Goal: Task Accomplishment & Management: Complete application form

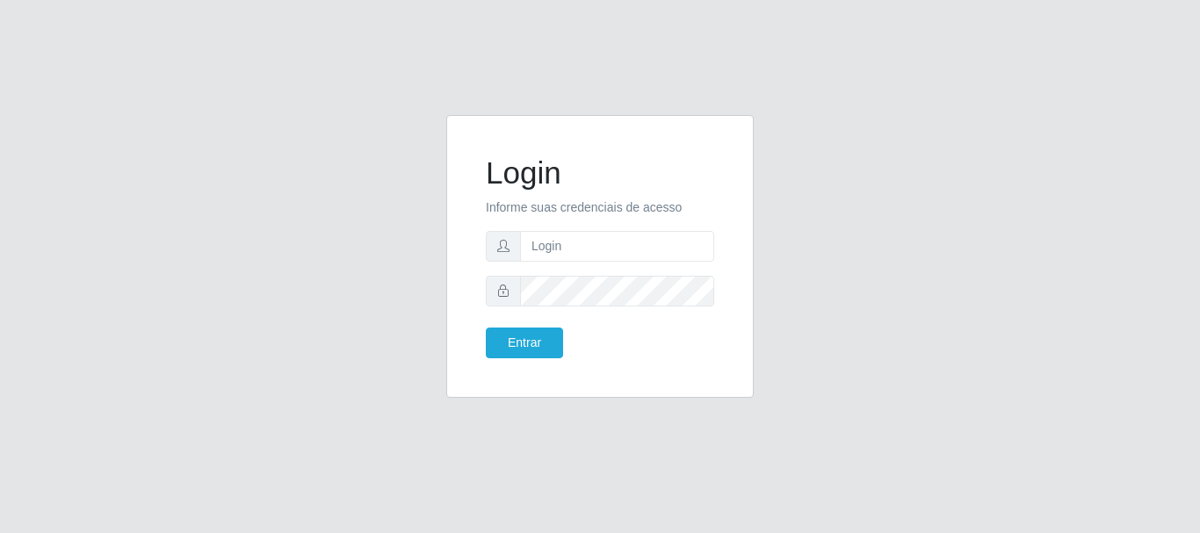
drag, startPoint x: 581, startPoint y: 263, endPoint x: 588, endPoint y: 254, distance: 10.7
click at [583, 261] on form "Login Informe suas credenciais de acesso Entrar" at bounding box center [600, 257] width 228 height 204
click at [590, 250] on input "text" at bounding box center [617, 246] width 194 height 31
type input "eriadna@divinofogao"
click at [525, 344] on button "Entrar" at bounding box center [524, 343] width 77 height 31
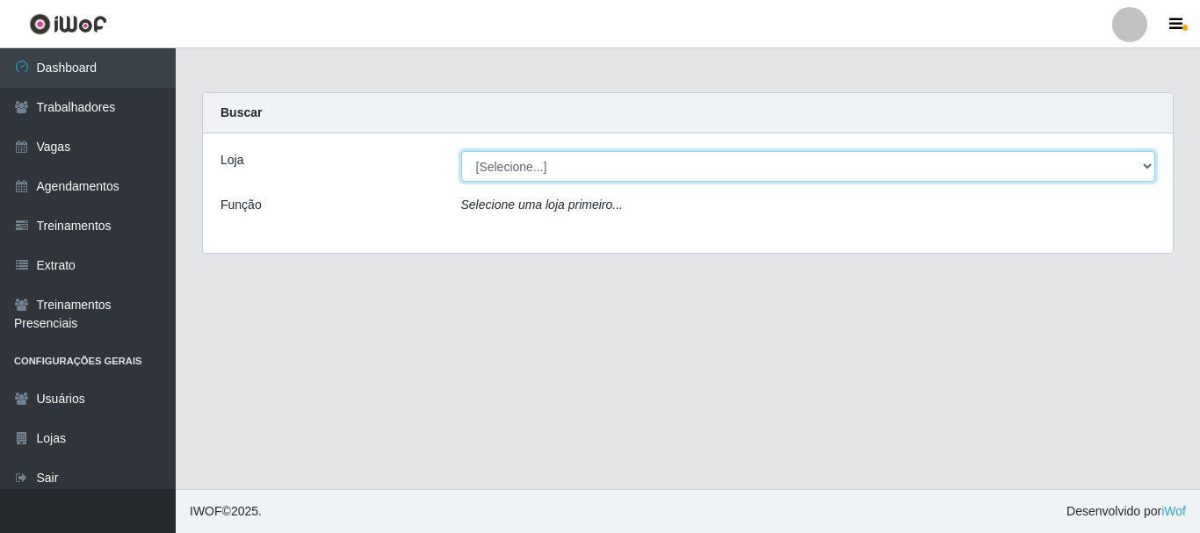
click at [508, 157] on select "[Selecione...] Divino Fogão" at bounding box center [808, 166] width 695 height 31
select select "499"
click at [461, 151] on select "[Selecione...] Divino Fogão" at bounding box center [808, 166] width 695 height 31
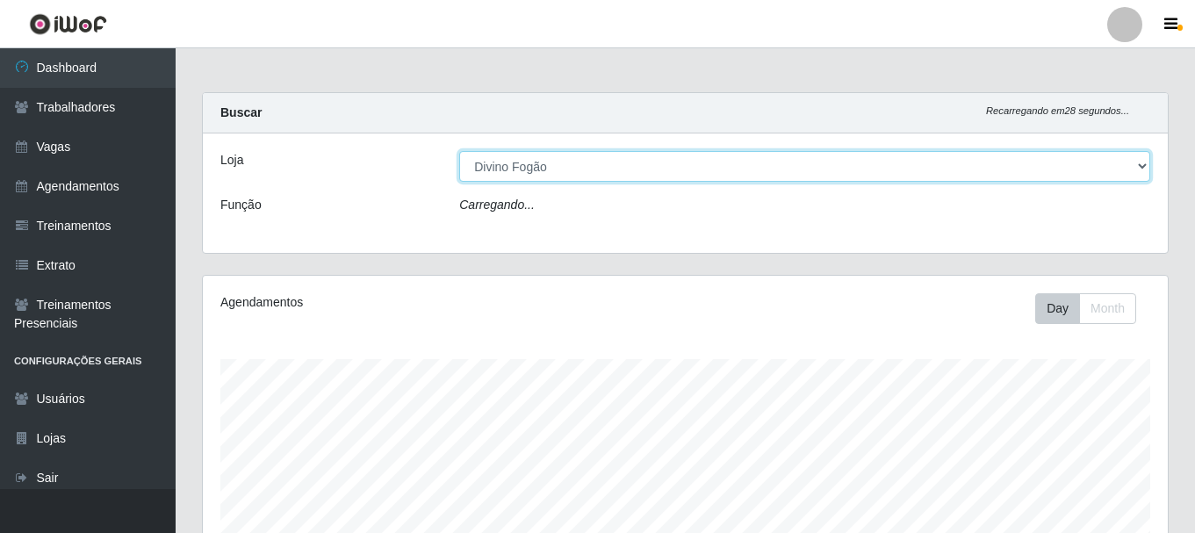
scroll to position [364, 965]
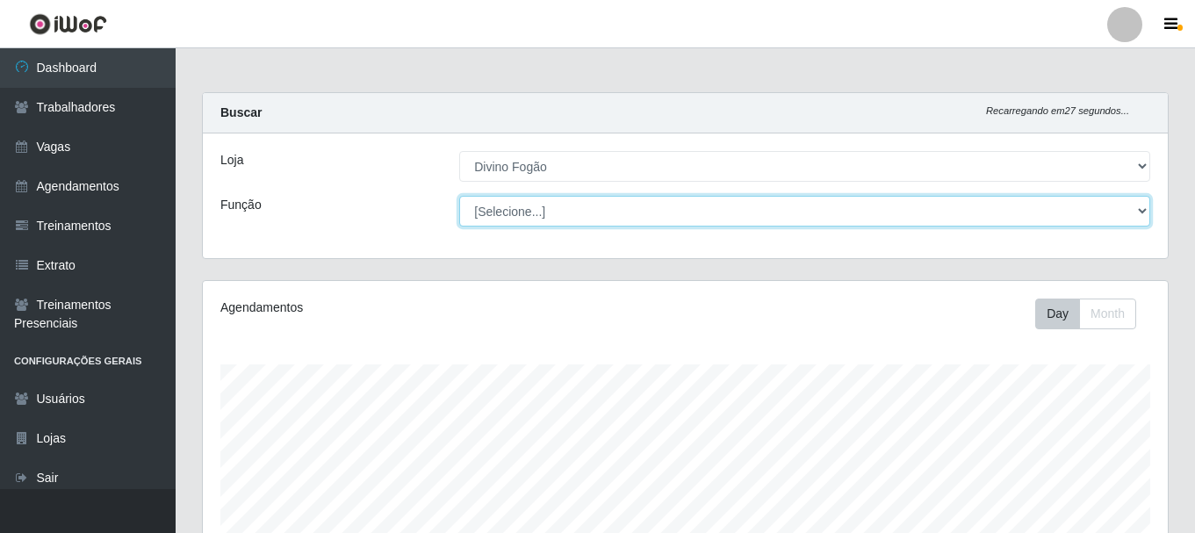
click at [528, 214] on select "[Selecione...] ASG ASG + ASG ++ Auxiliar de Cozinha Auxiliar de Cozinha + Auxil…" at bounding box center [804, 211] width 691 height 31
select select "94"
click at [459, 196] on select "[Selecione...] ASG ASG + ASG ++ Auxiliar de Cozinha Auxiliar de Cozinha + Auxil…" at bounding box center [804, 211] width 691 height 31
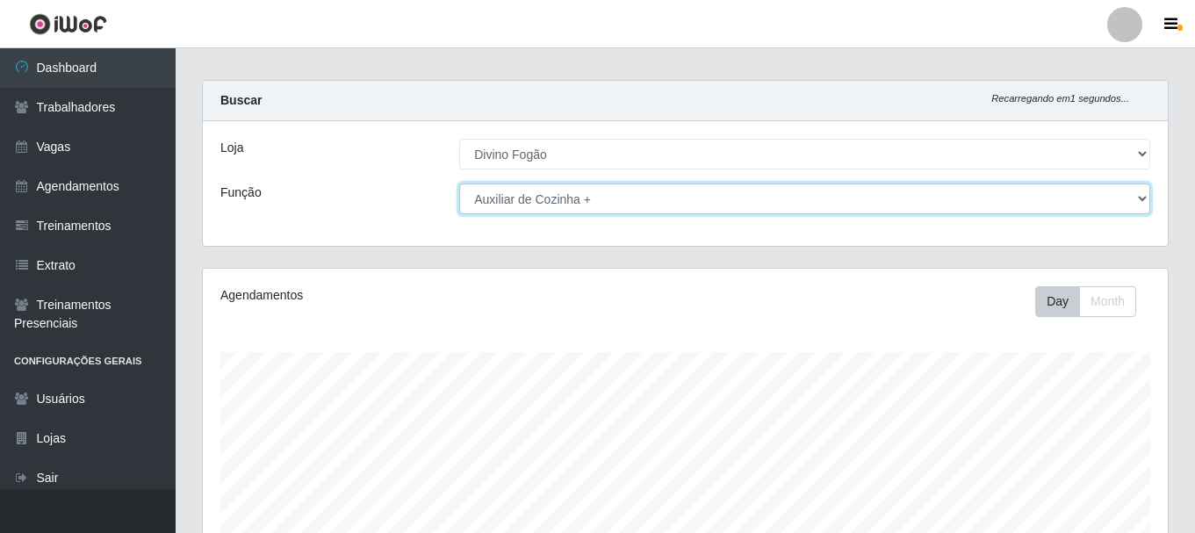
scroll to position [0, 0]
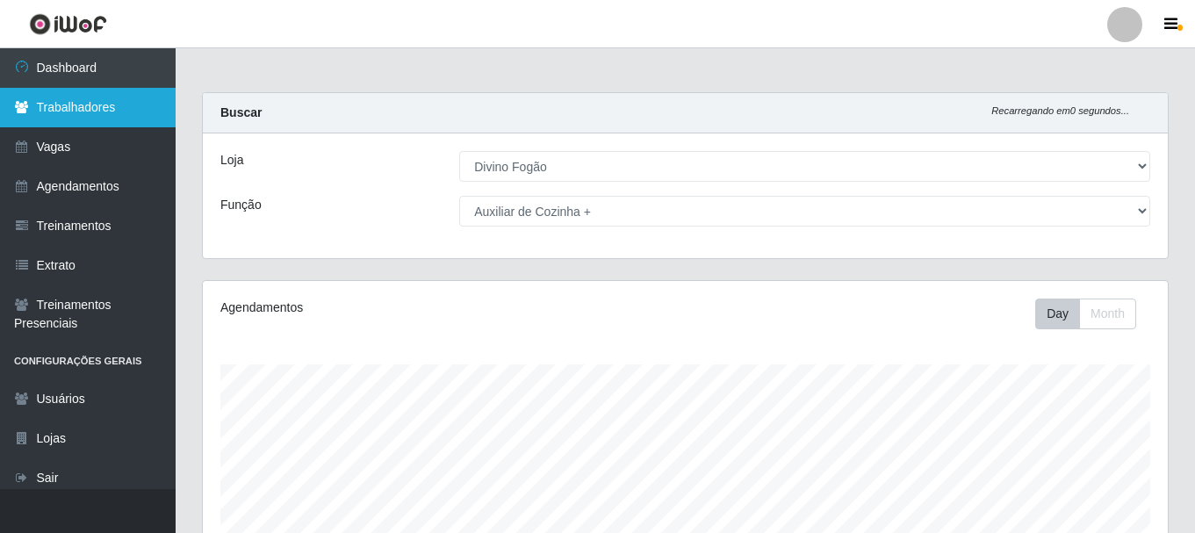
click at [85, 125] on link "Trabalhadores" at bounding box center [88, 108] width 176 height 40
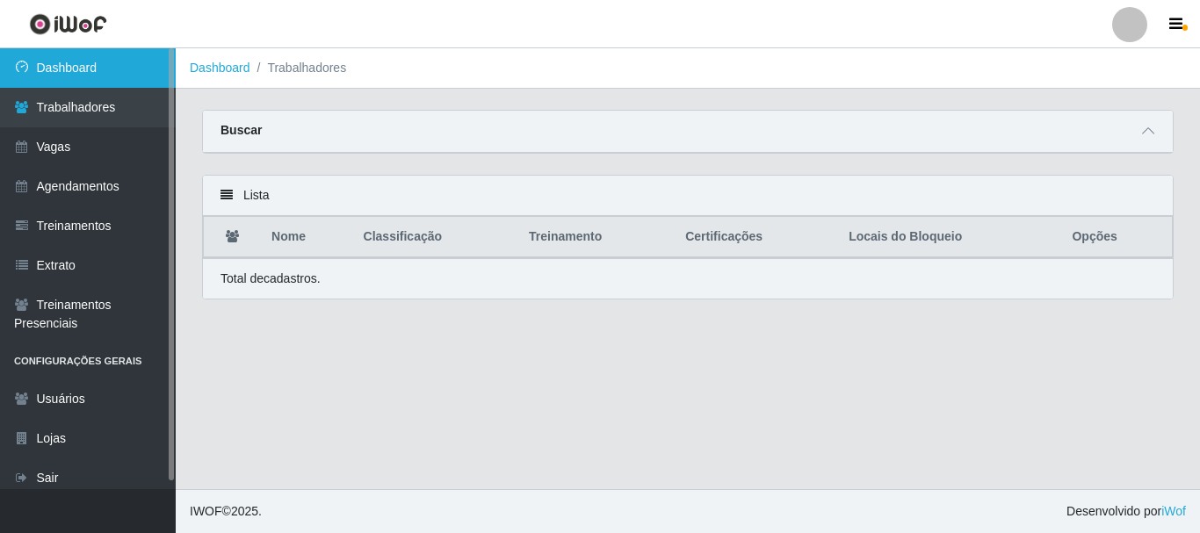
click at [78, 72] on link "Dashboard" at bounding box center [88, 68] width 176 height 40
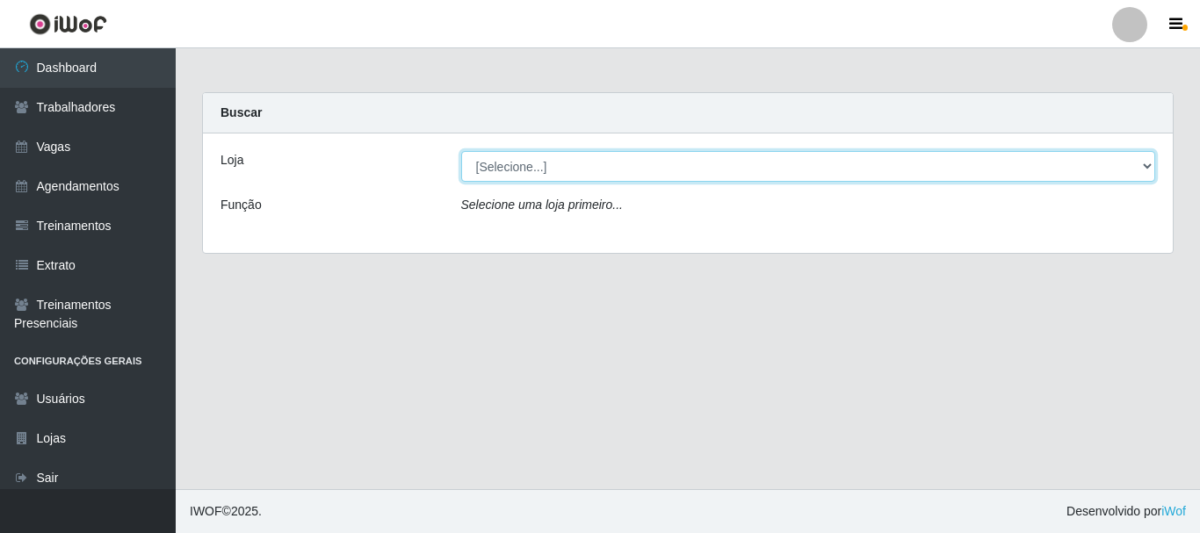
click at [545, 164] on select "[Selecione...] Divino Fogão" at bounding box center [808, 166] width 695 height 31
select select "499"
click at [461, 151] on select "[Selecione...] Divino Fogão" at bounding box center [808, 166] width 695 height 31
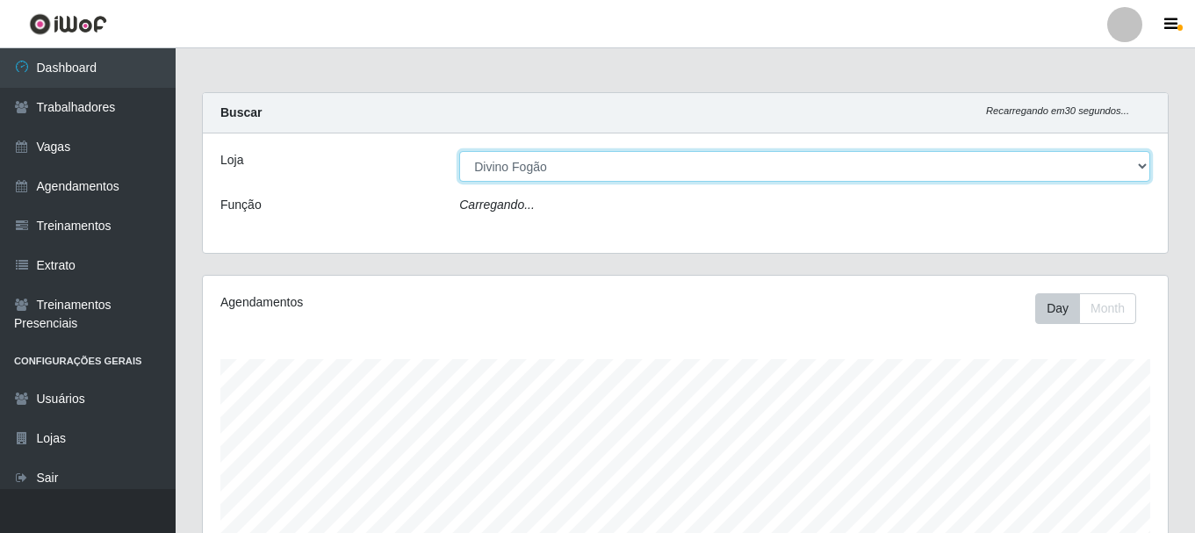
scroll to position [364, 965]
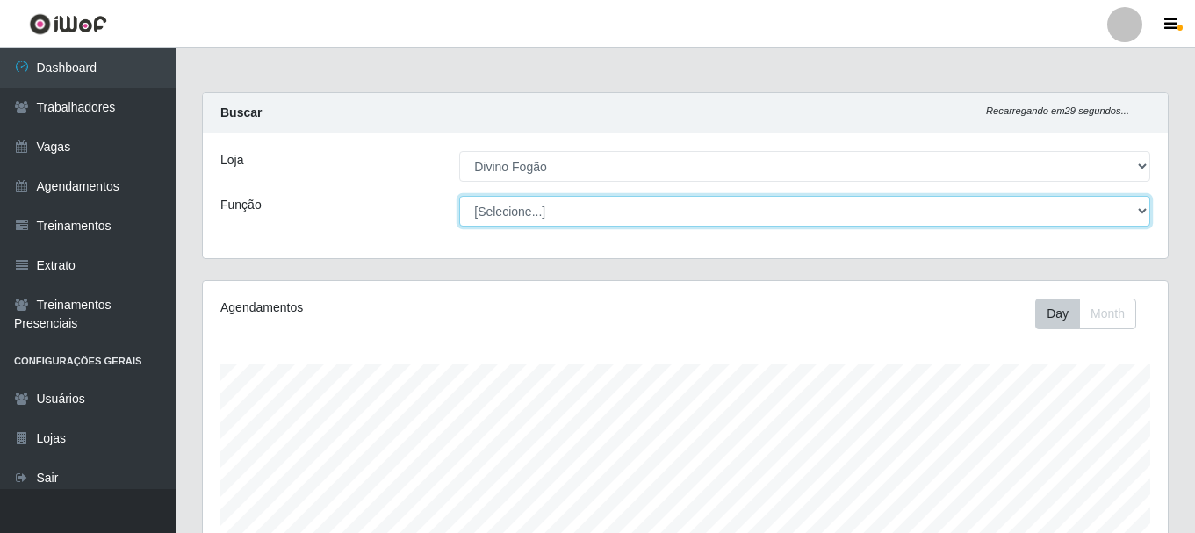
click at [549, 212] on select "[Selecione...] ASG ASG + ASG ++ Auxiliar de Cozinha Auxiliar de Cozinha + Auxil…" at bounding box center [804, 211] width 691 height 31
select select "9"
click at [459, 196] on select "[Selecione...] ASG ASG + ASG ++ Auxiliar de Cozinha Auxiliar de Cozinha + Auxil…" at bounding box center [804, 211] width 691 height 31
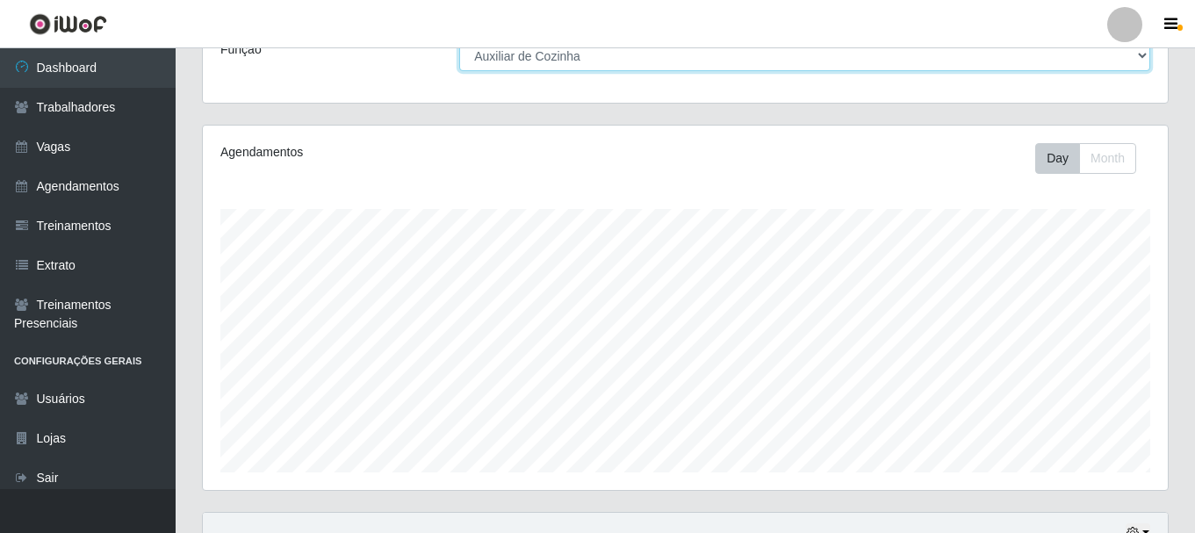
scroll to position [351, 0]
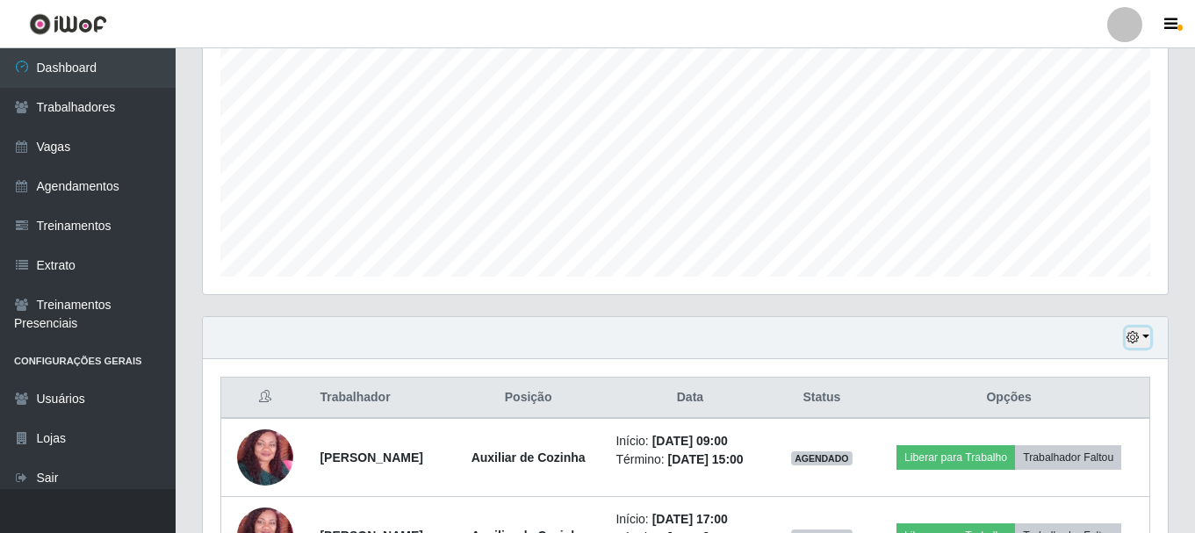
click at [1146, 340] on button "button" at bounding box center [1138, 338] width 25 height 20
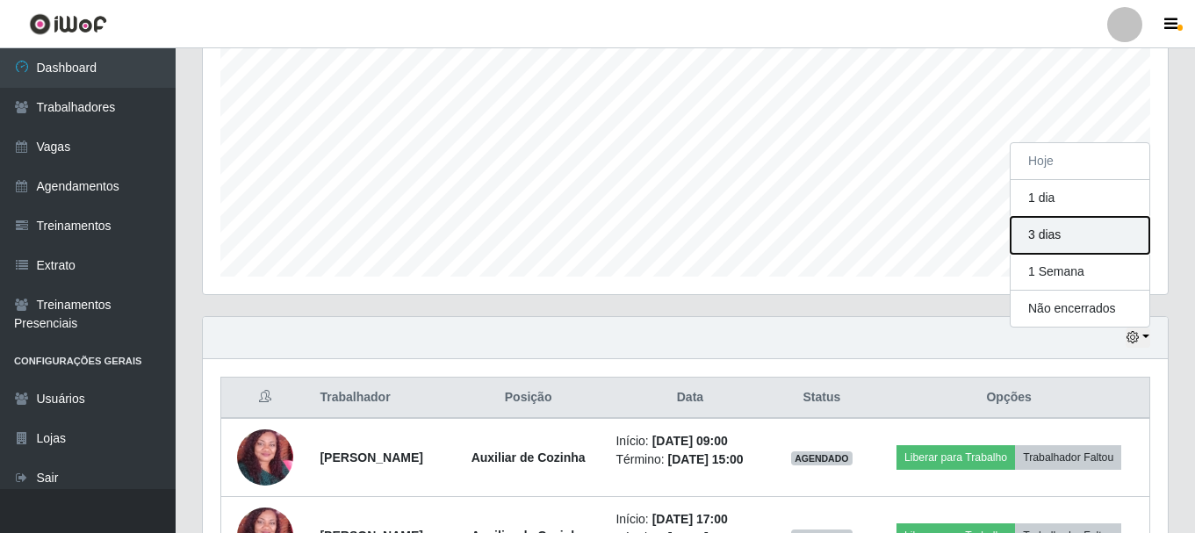
click at [1099, 248] on button "3 dias" at bounding box center [1080, 235] width 139 height 37
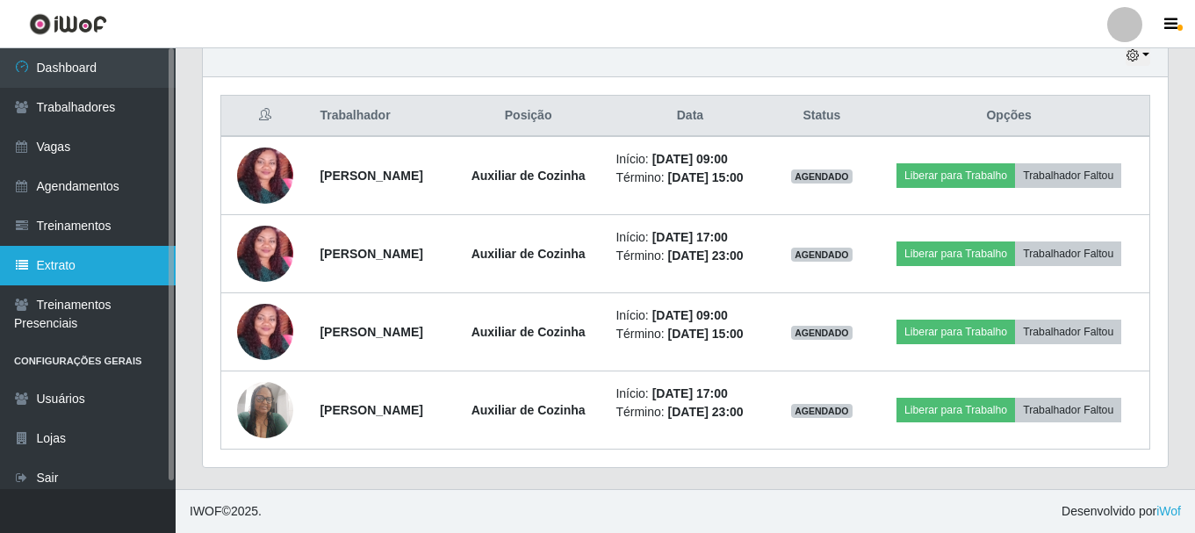
scroll to position [321, 0]
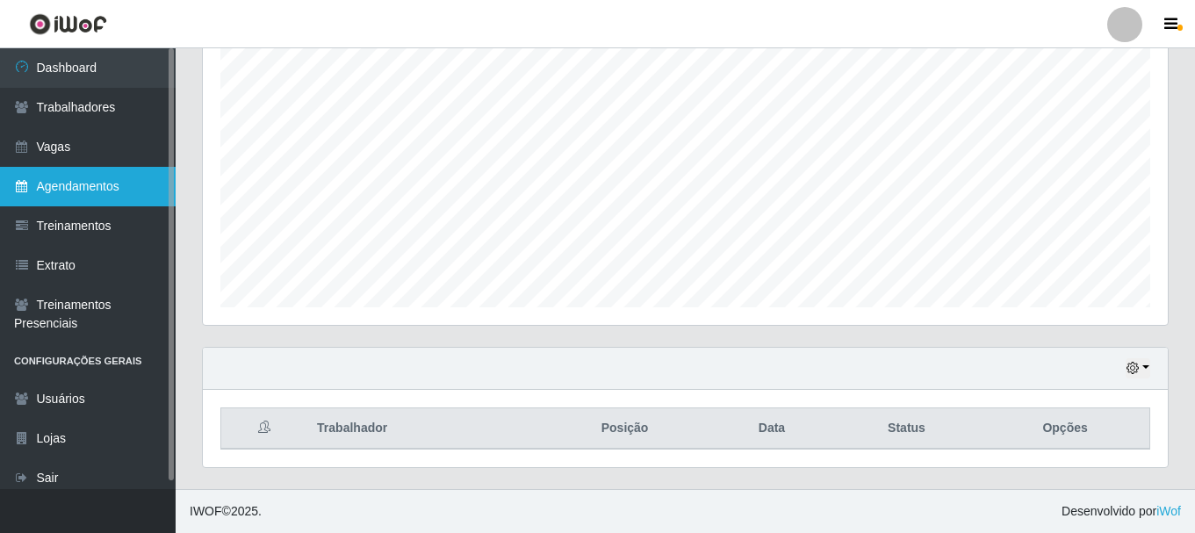
click at [97, 185] on link "Agendamentos" at bounding box center [88, 187] width 176 height 40
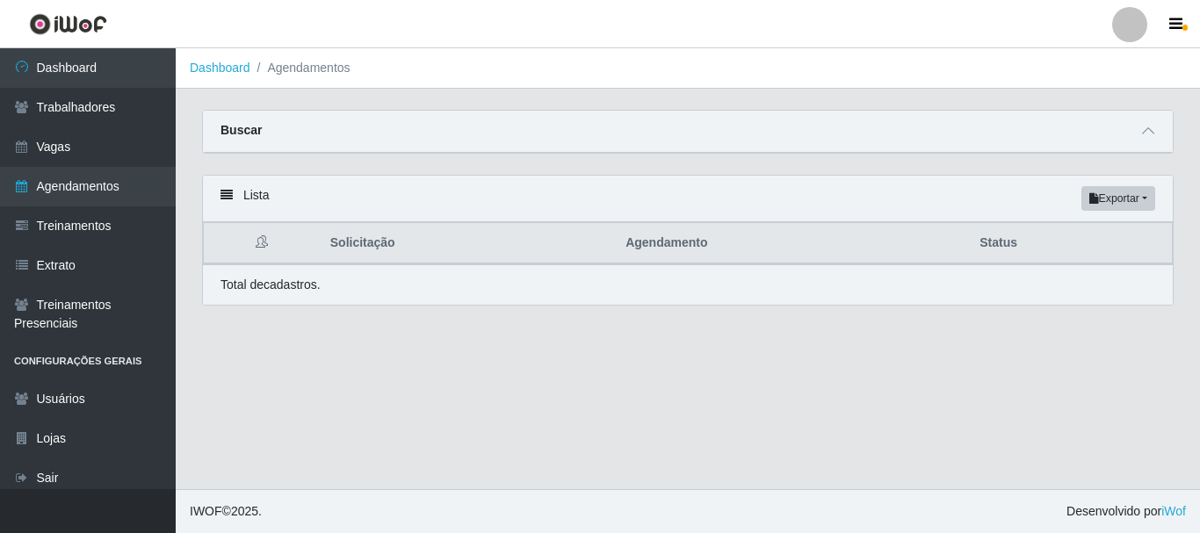
click at [225, 197] on icon at bounding box center [226, 195] width 12 height 12
click at [1126, 198] on button "Exportar" at bounding box center [1118, 198] width 74 height 25
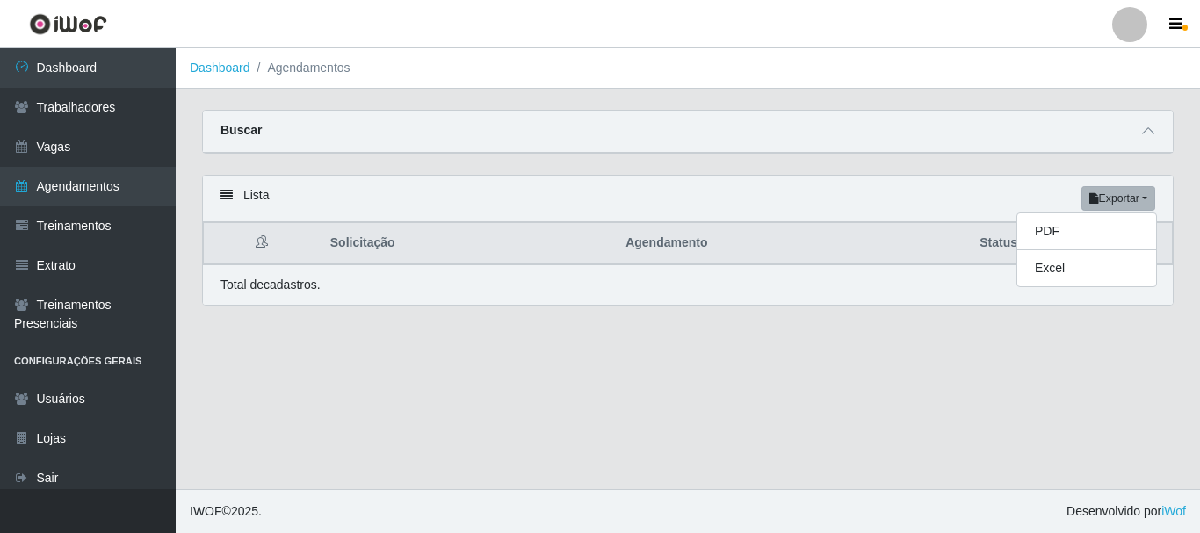
click at [600, 428] on main "Dashboard Agendamentos Carregando... Buscar Início em Término em Status [Seleci…" at bounding box center [688, 268] width 1024 height 441
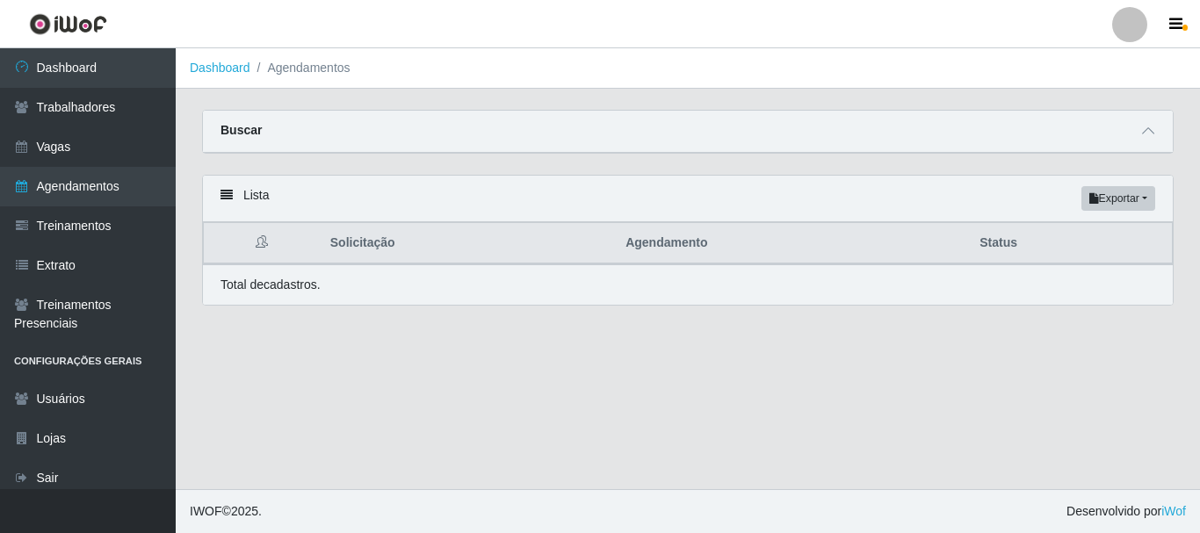
click at [306, 62] on li "Agendamentos" at bounding box center [300, 68] width 100 height 18
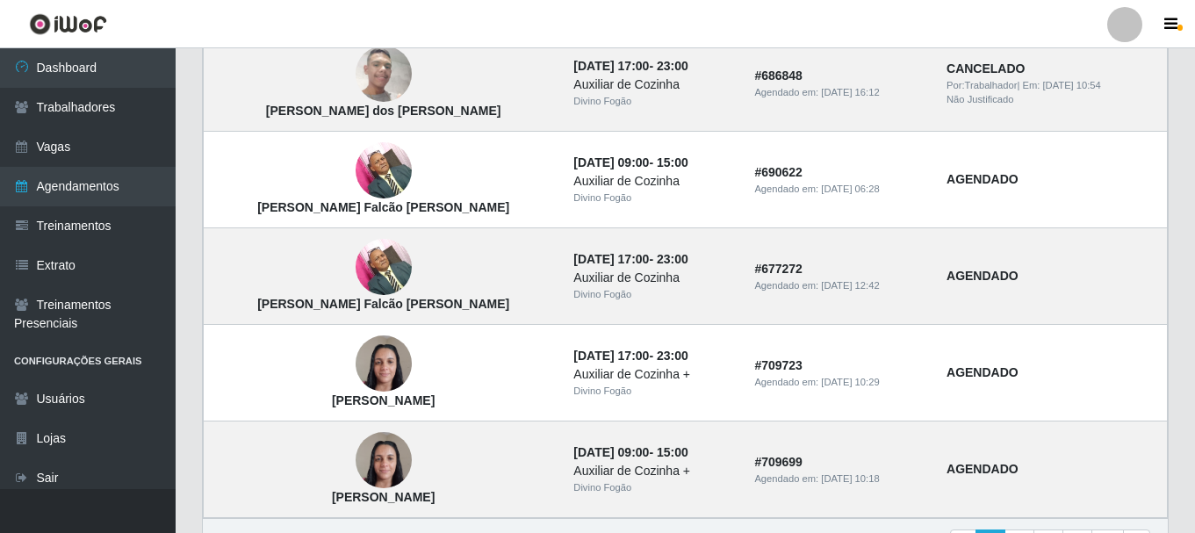
scroll to position [1301, 0]
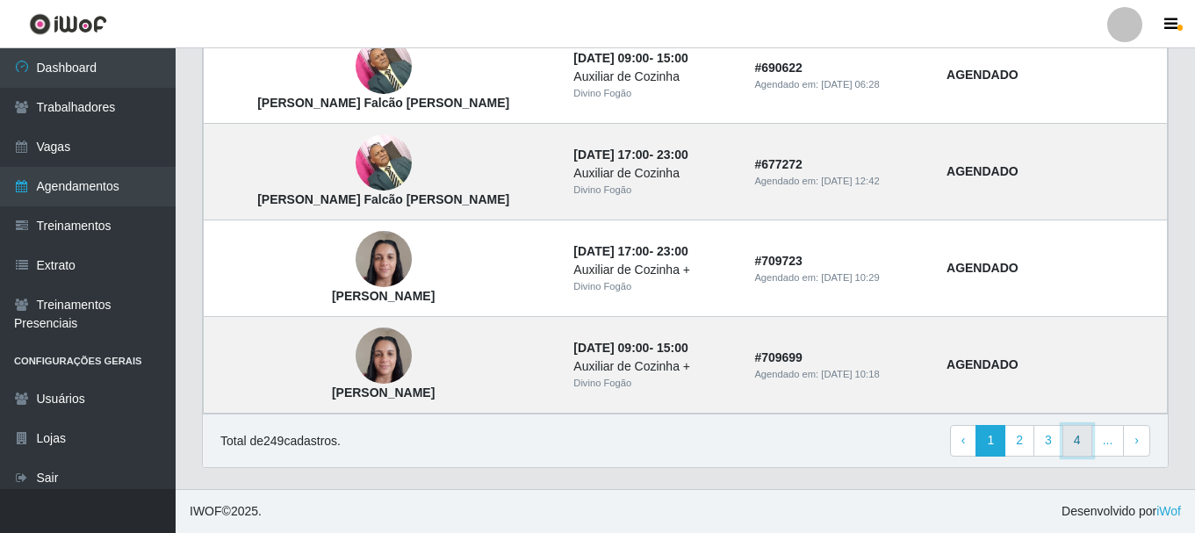
click at [1082, 441] on link "4" at bounding box center [1078, 441] width 30 height 32
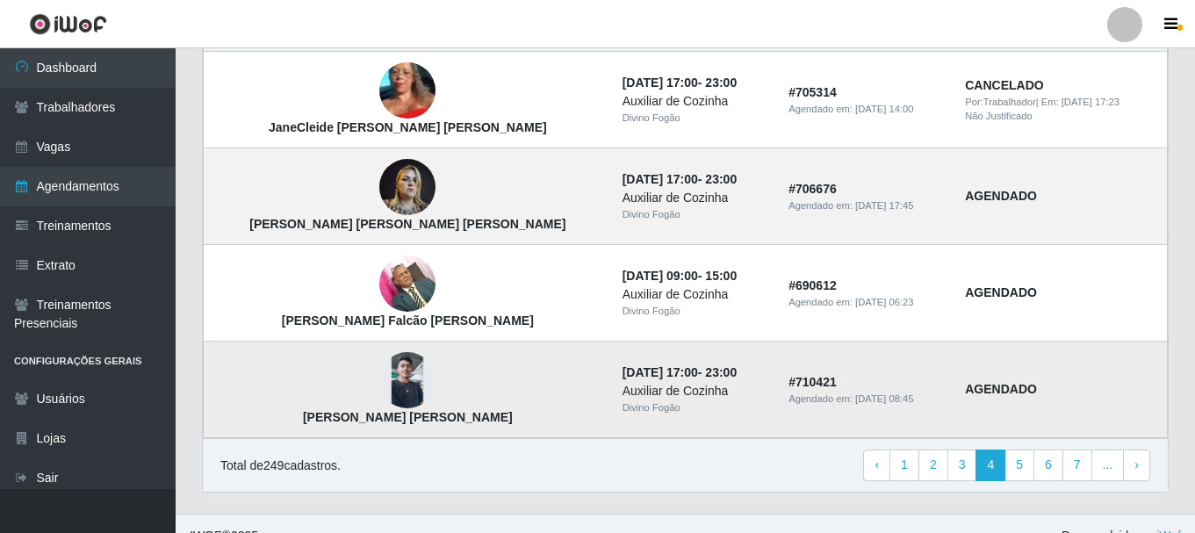
scroll to position [1301, 0]
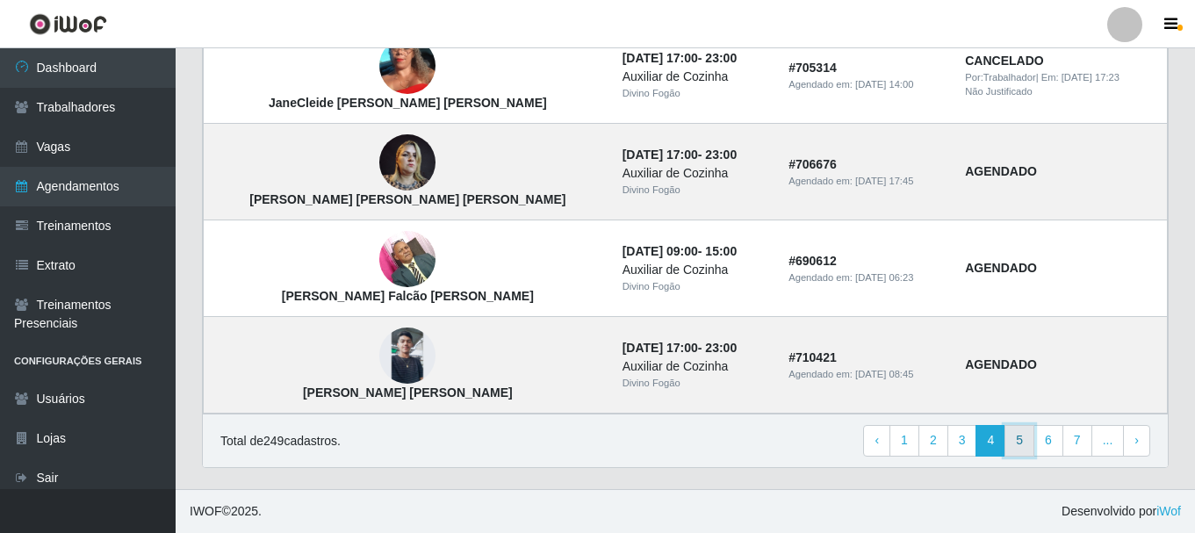
click at [1016, 443] on link "5" at bounding box center [1020, 441] width 30 height 32
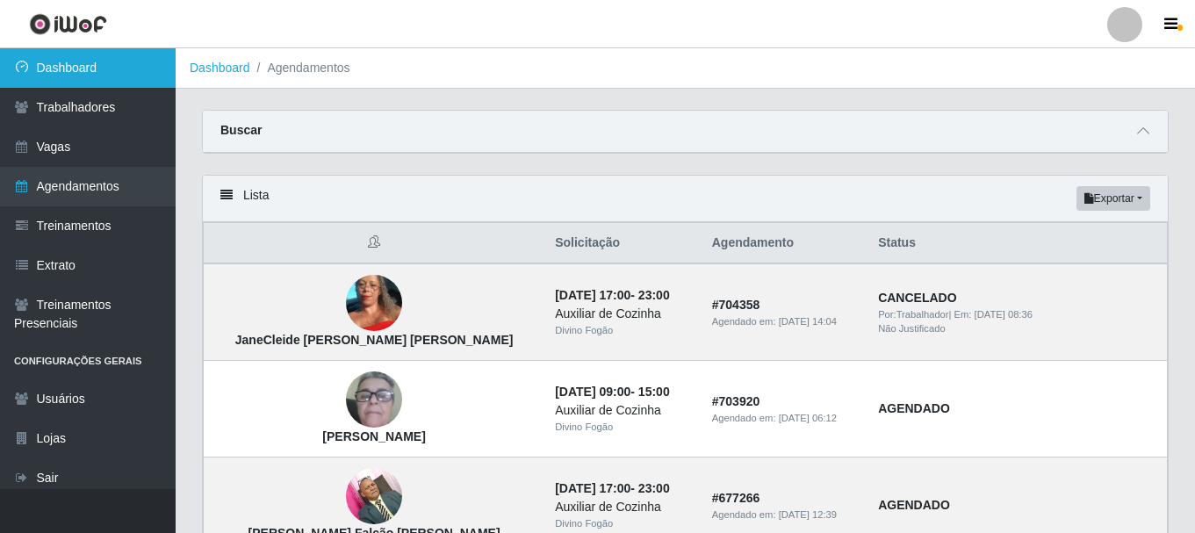
click at [57, 74] on link "Dashboard" at bounding box center [88, 68] width 176 height 40
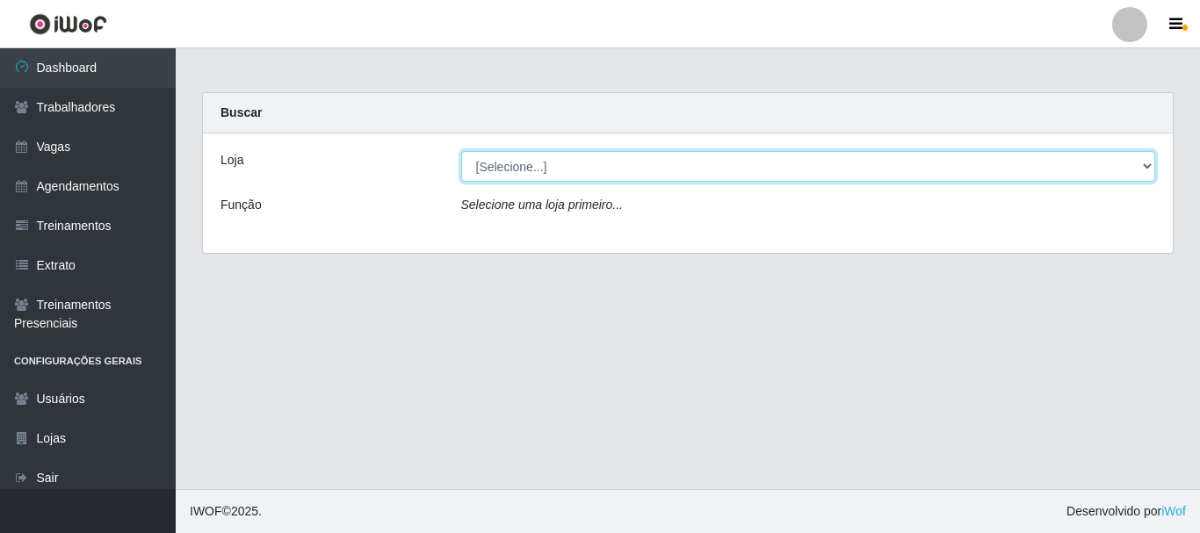
click at [523, 163] on select "[Selecione...] Divino Fogão" at bounding box center [808, 166] width 695 height 31
select select "499"
click at [461, 151] on select "[Selecione...] Divino Fogão" at bounding box center [808, 166] width 695 height 31
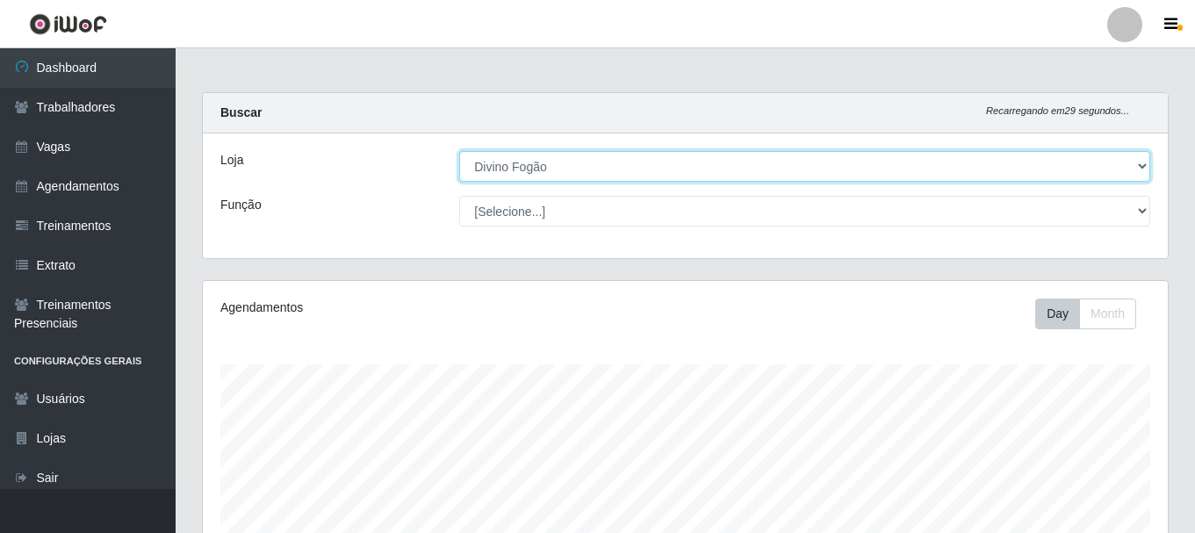
scroll to position [364, 965]
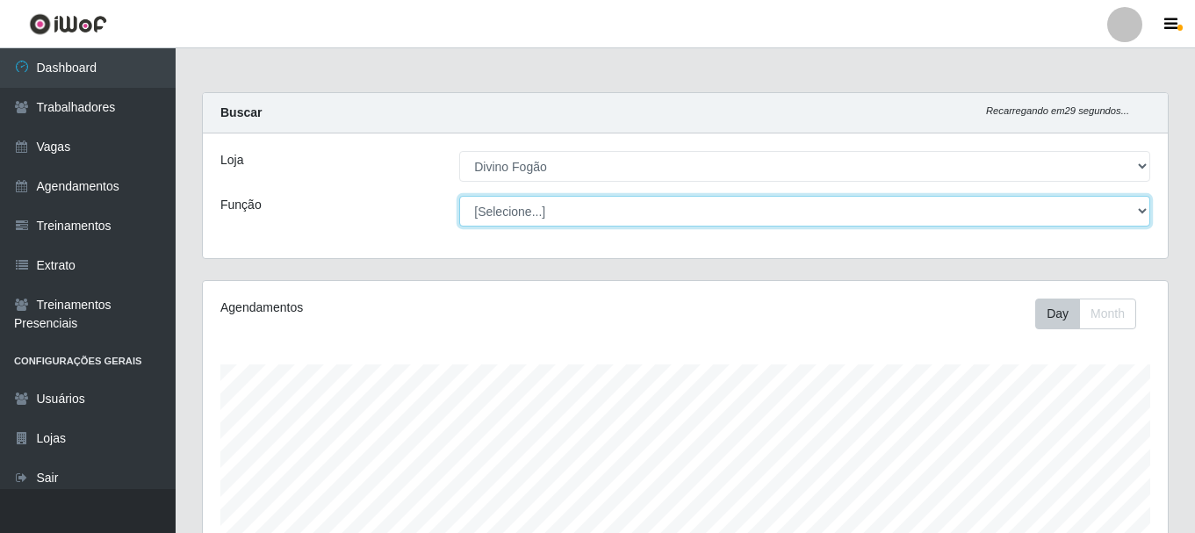
drag, startPoint x: 524, startPoint y: 180, endPoint x: 523, endPoint y: 216, distance: 36.0
click at [523, 216] on select "[Selecione...] ASG ASG + ASG ++ Auxiliar de Cozinha Auxiliar de Cozinha + Auxil…" at bounding box center [804, 211] width 691 height 31
click at [459, 196] on select "[Selecione...] ASG ASG + ASG ++ Auxiliar de Cozinha Auxiliar de Cozinha + Auxil…" at bounding box center [804, 211] width 691 height 31
click at [542, 205] on select "[Selecione...] ASG ASG + ASG ++ Auxiliar de Cozinha Auxiliar de Cozinha + Auxil…" at bounding box center [804, 211] width 691 height 31
select select "94"
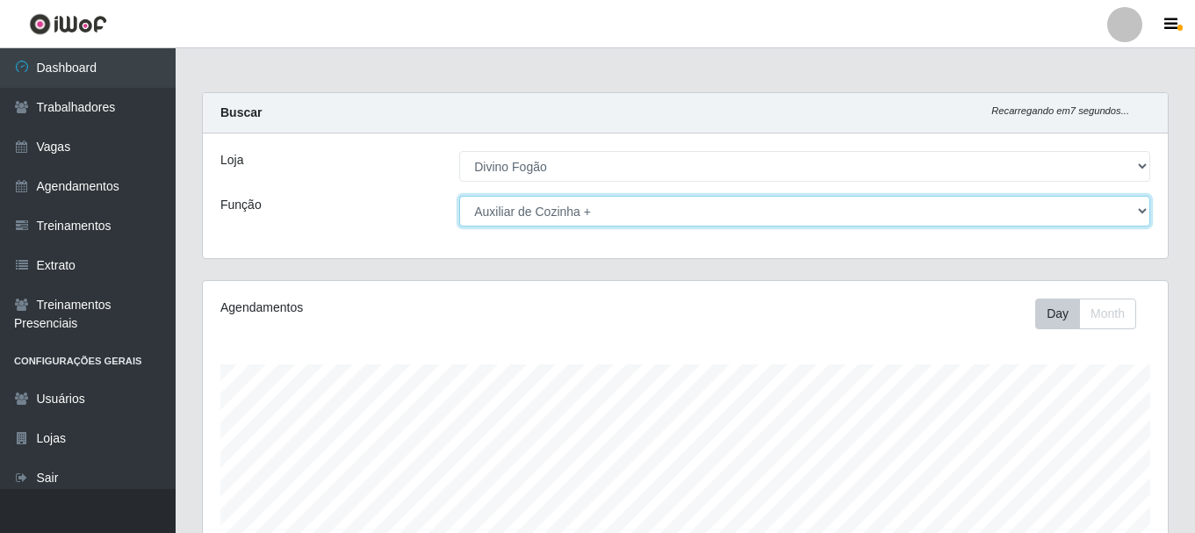
click at [459, 196] on select "[Selecione...] ASG ASG + ASG ++ Auxiliar de Cozinha Auxiliar de Cozinha + Auxil…" at bounding box center [804, 211] width 691 height 31
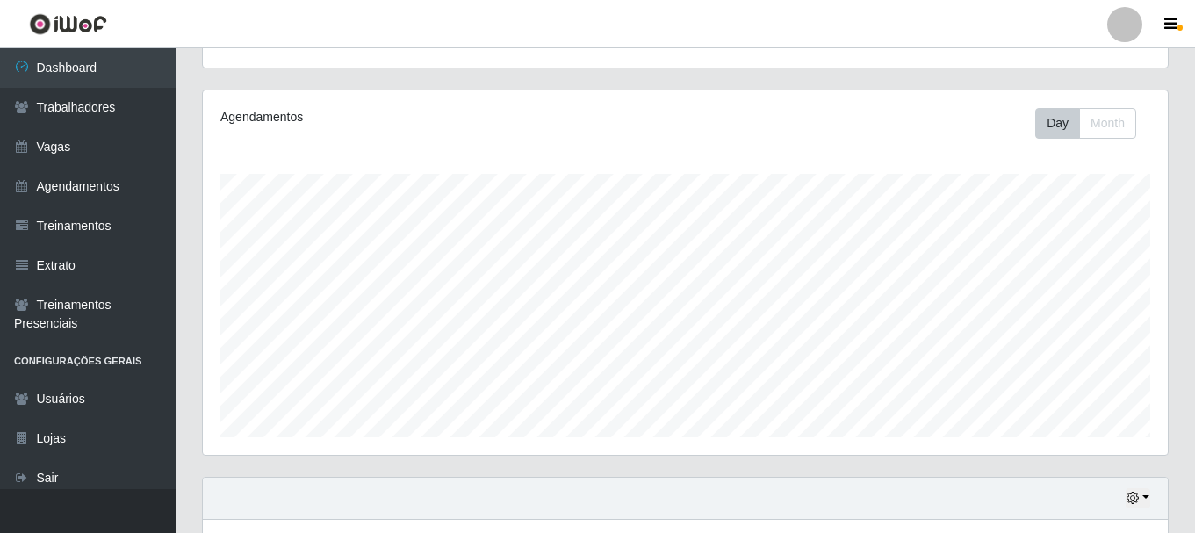
scroll to position [0, 0]
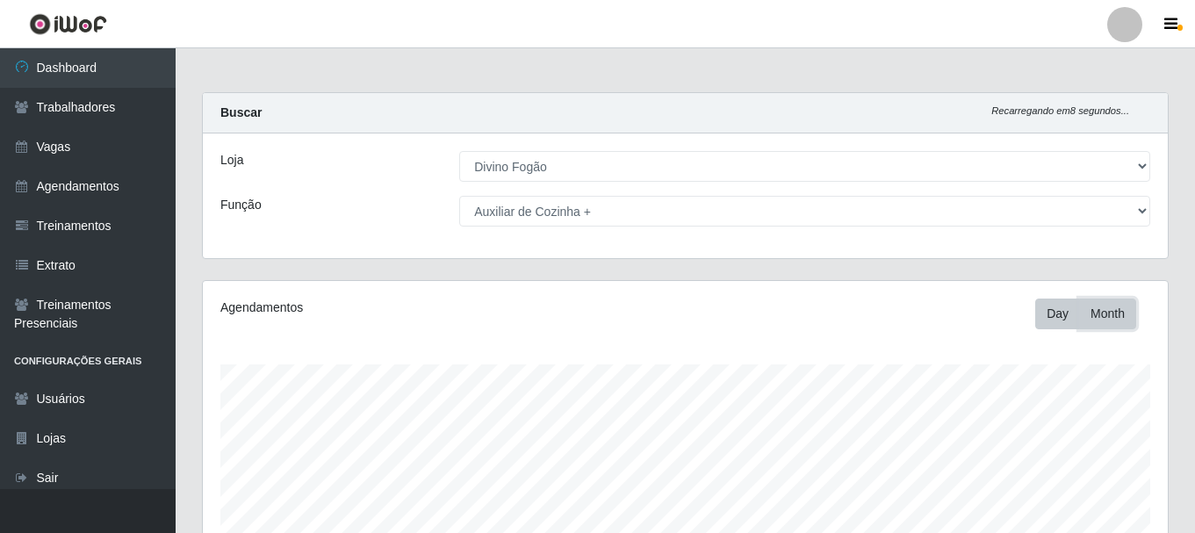
click at [1109, 308] on button "Month" at bounding box center [1107, 314] width 57 height 31
click at [1048, 310] on button "Day" at bounding box center [1057, 314] width 45 height 31
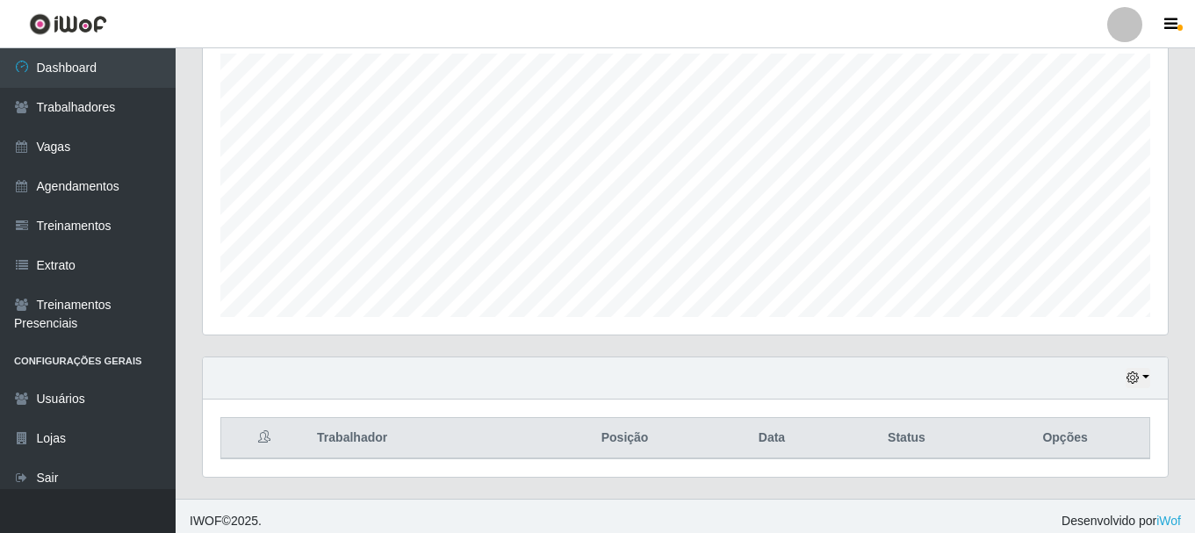
scroll to position [321, 0]
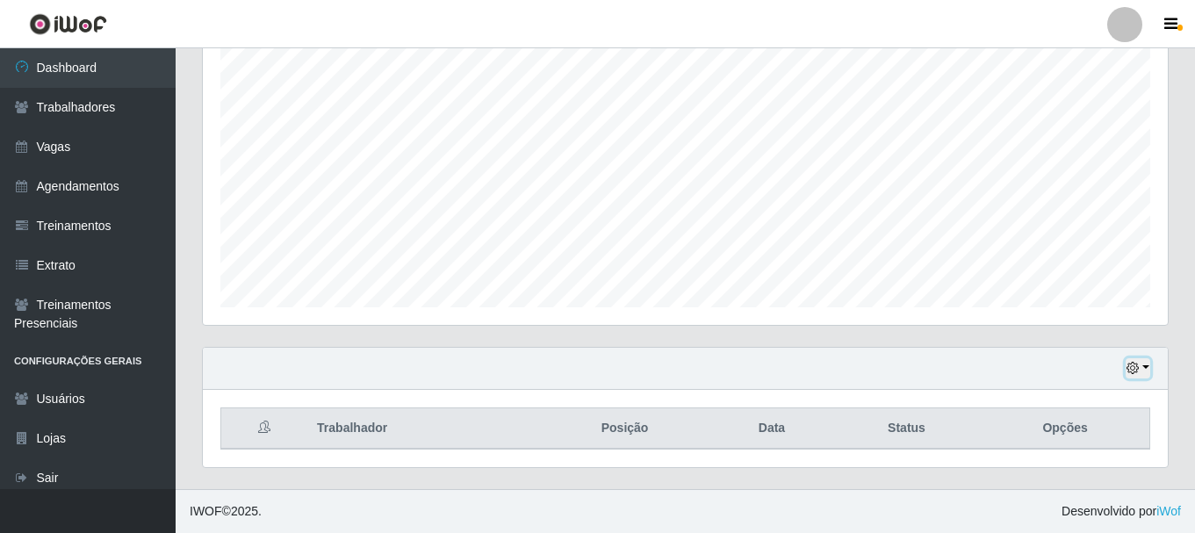
click at [1133, 369] on icon "button" at bounding box center [1133, 368] width 12 height 12
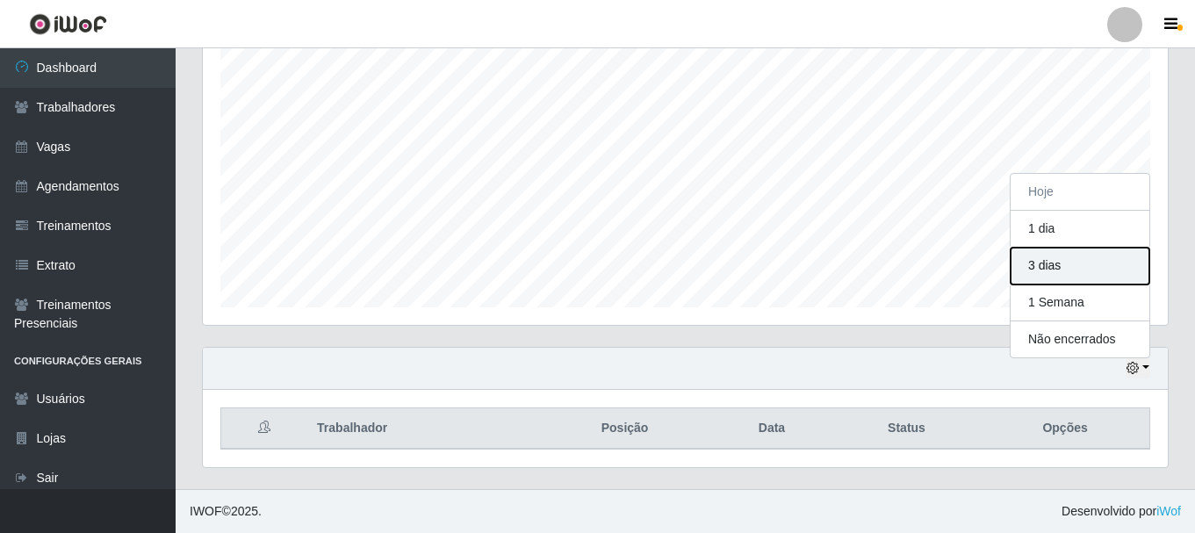
click at [1053, 267] on button "3 dias" at bounding box center [1080, 266] width 139 height 37
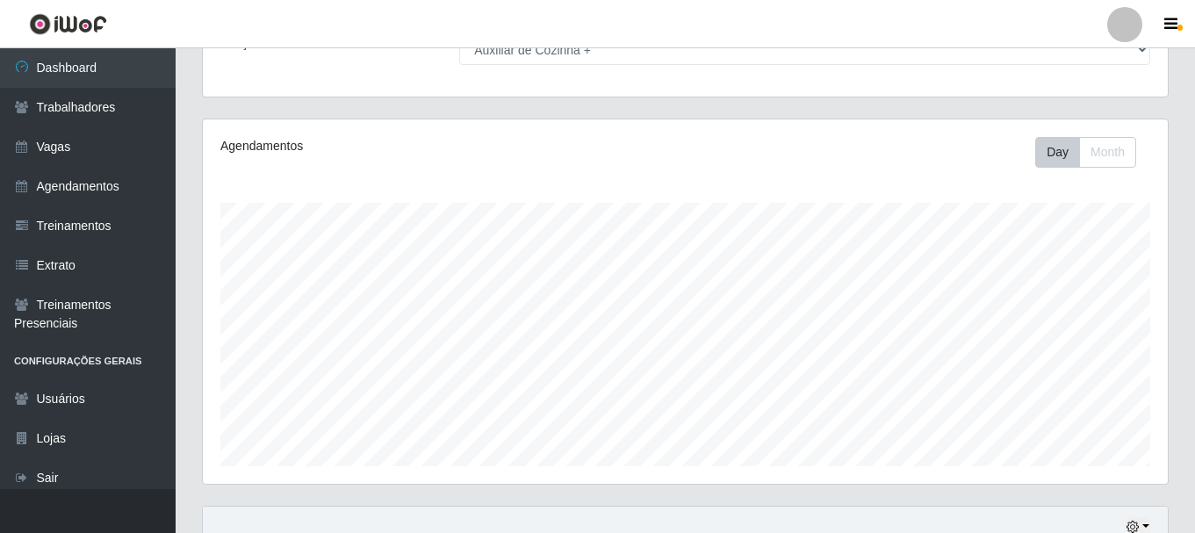
scroll to position [0, 0]
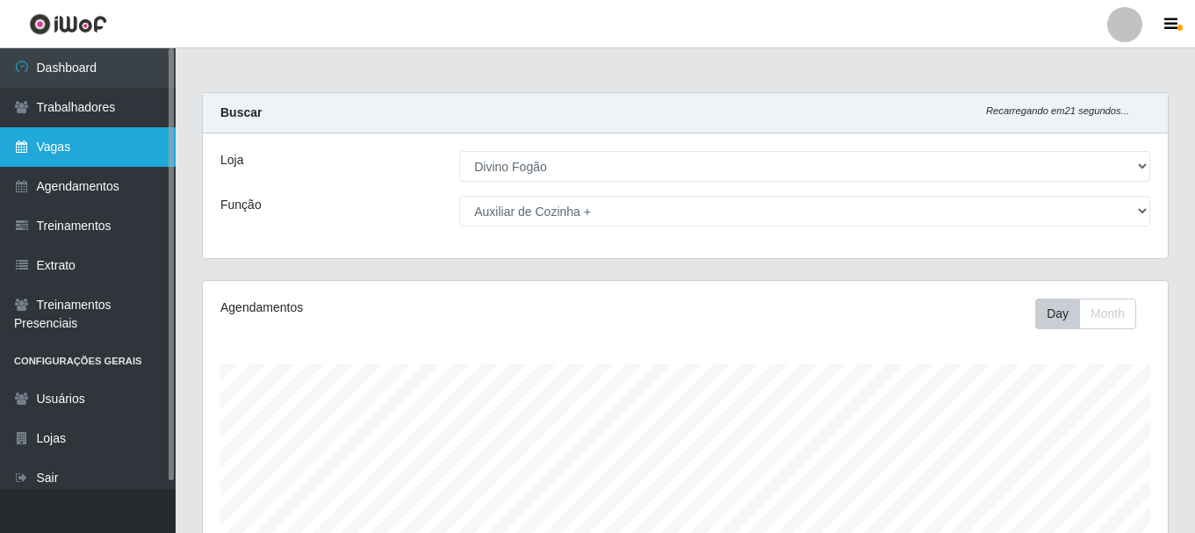
click at [92, 148] on link "Vagas" at bounding box center [88, 147] width 176 height 40
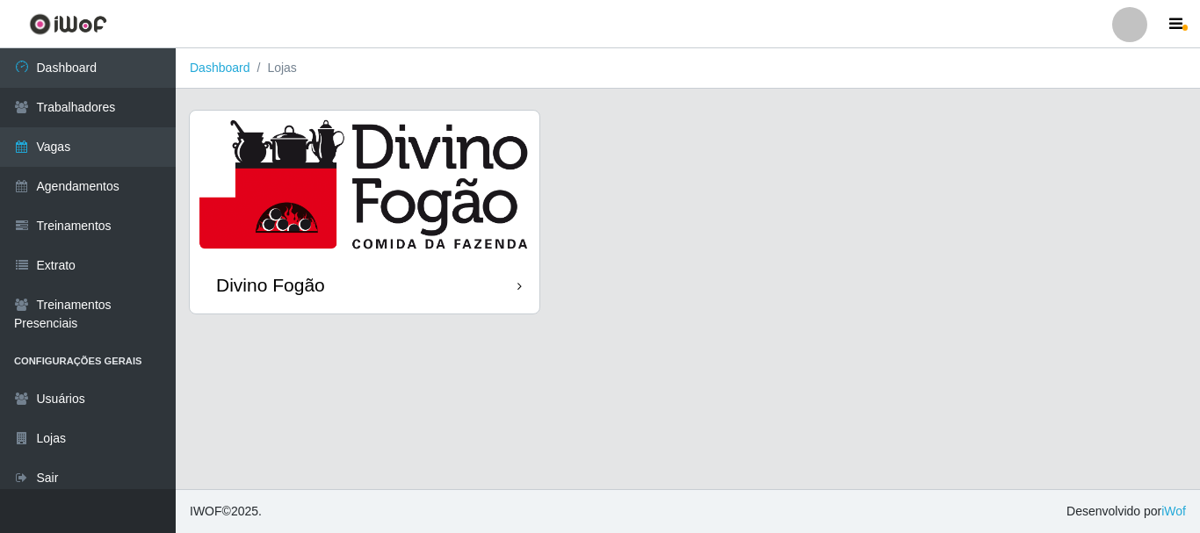
click at [401, 253] on img at bounding box center [365, 184] width 350 height 146
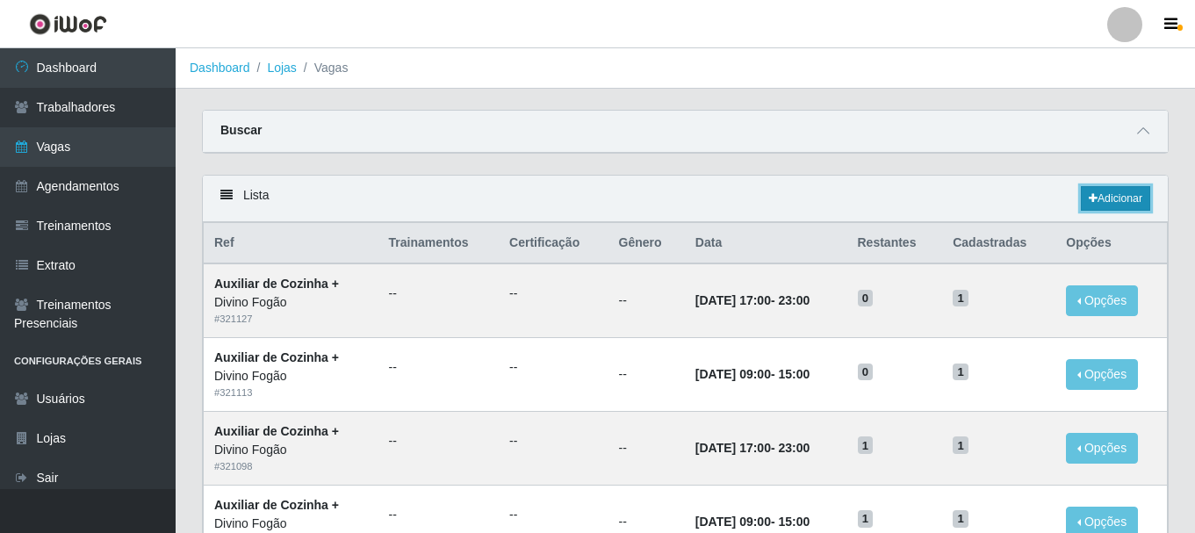
click at [1114, 203] on link "Adicionar" at bounding box center [1115, 198] width 69 height 25
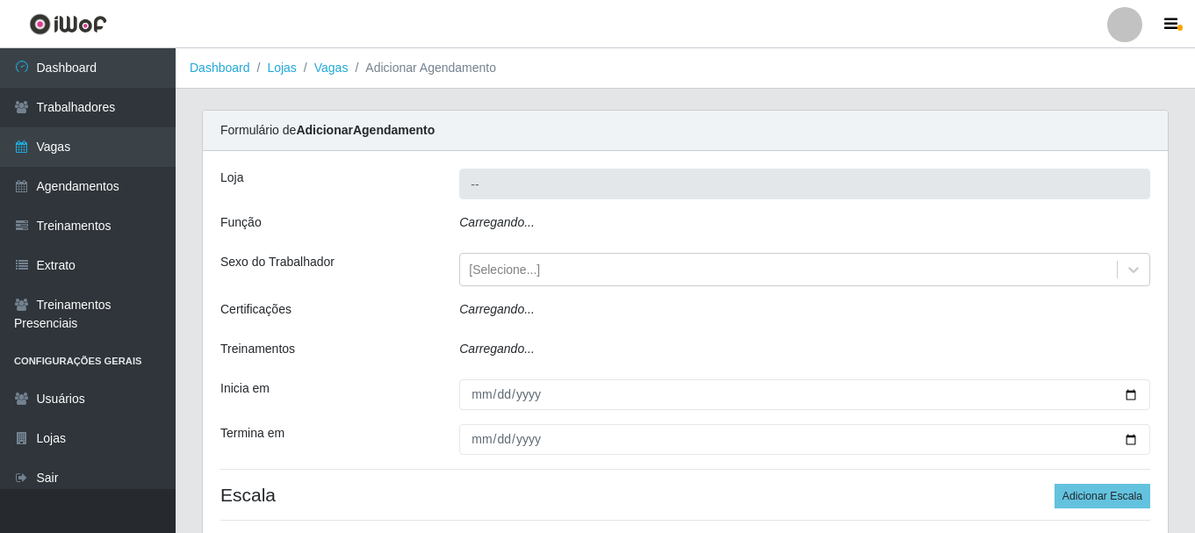
type input "Divino Fogão"
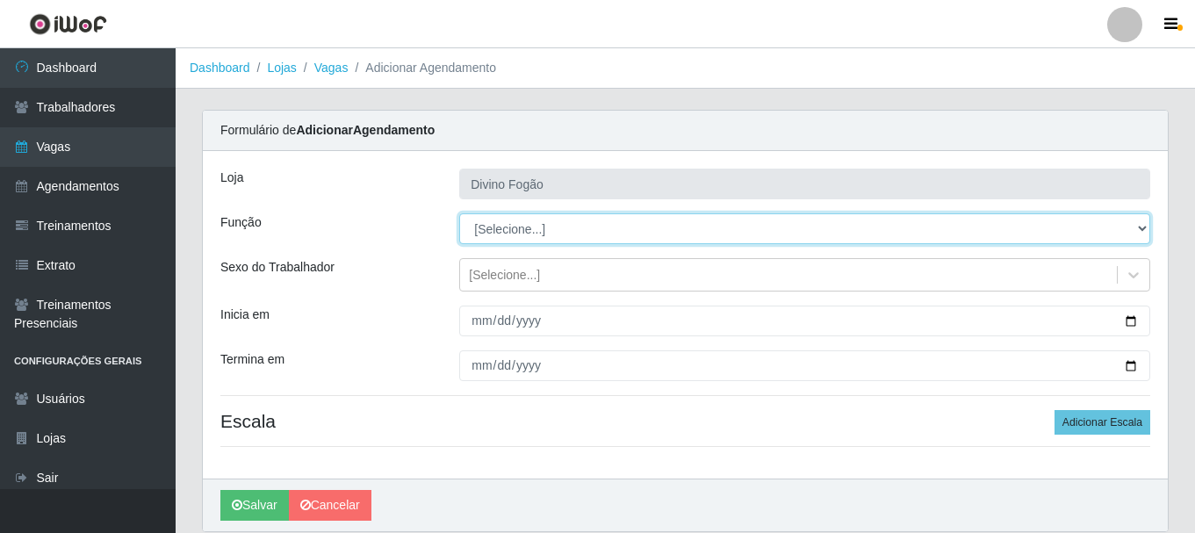
click at [530, 225] on select "[Selecione...] ASG ASG + ASG ++ Auxiliar de Cozinha Auxiliar de Cozinha + Auxil…" at bounding box center [804, 228] width 691 height 31
select select "94"
click at [459, 213] on select "[Selecione...] ASG ASG + ASG ++ Auxiliar de Cozinha Auxiliar de Cozinha + Auxil…" at bounding box center [804, 228] width 691 height 31
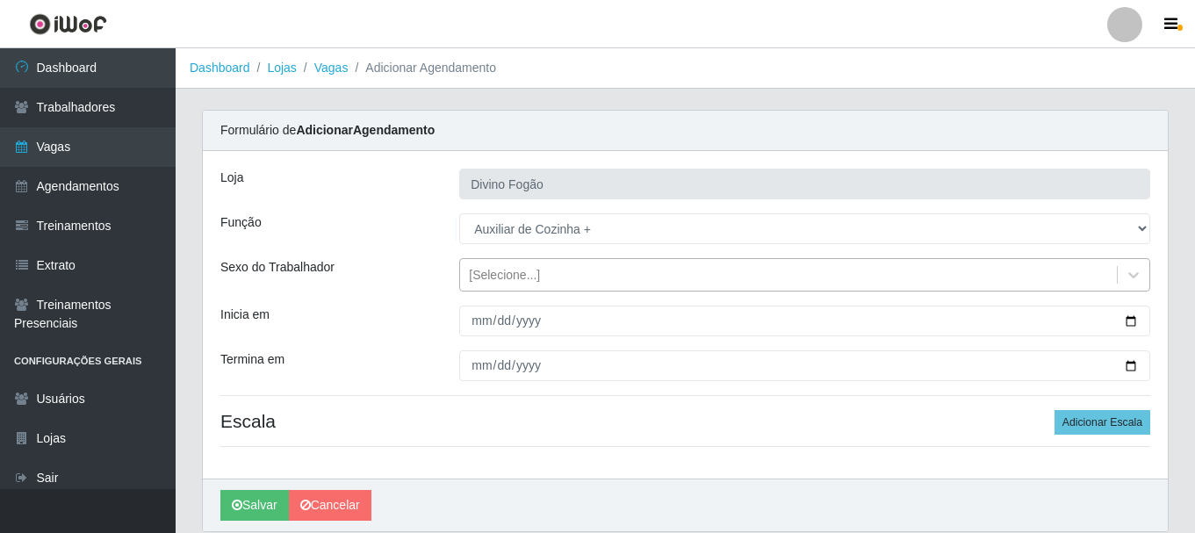
click at [524, 278] on div "[Selecione...]" at bounding box center [504, 275] width 71 height 18
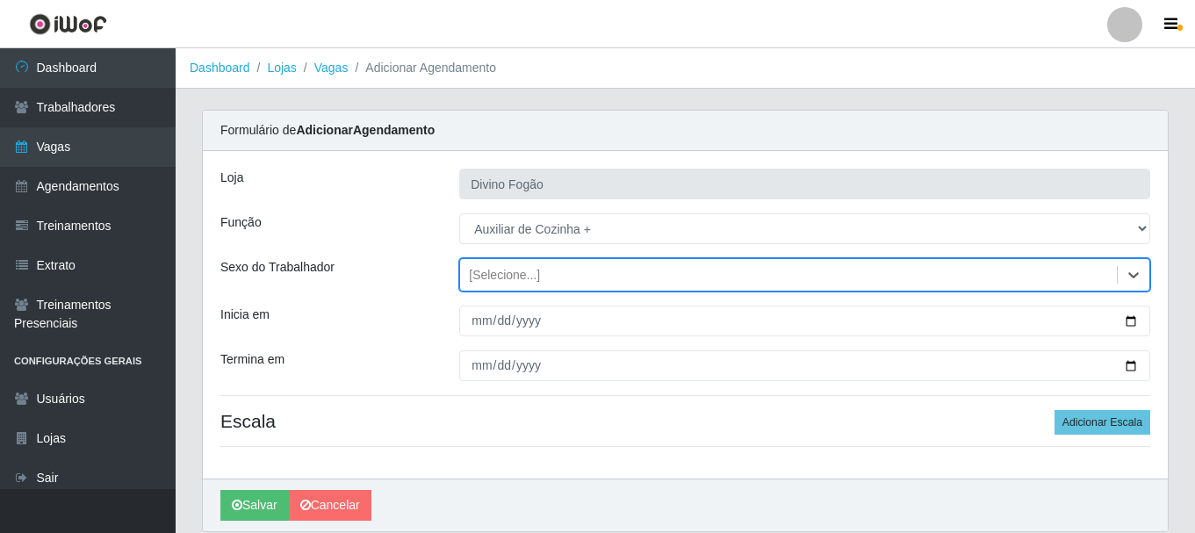
click at [524, 278] on div "[Selecione...]" at bounding box center [504, 275] width 71 height 18
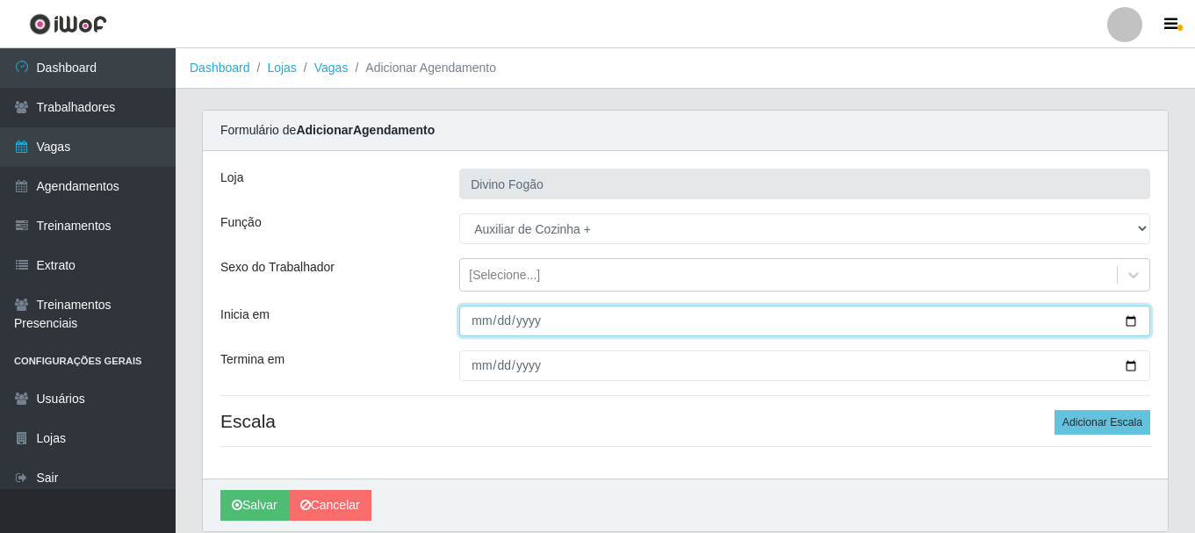
click at [474, 317] on input "Inicia em" at bounding box center [804, 321] width 691 height 31
type input "2025-08-24"
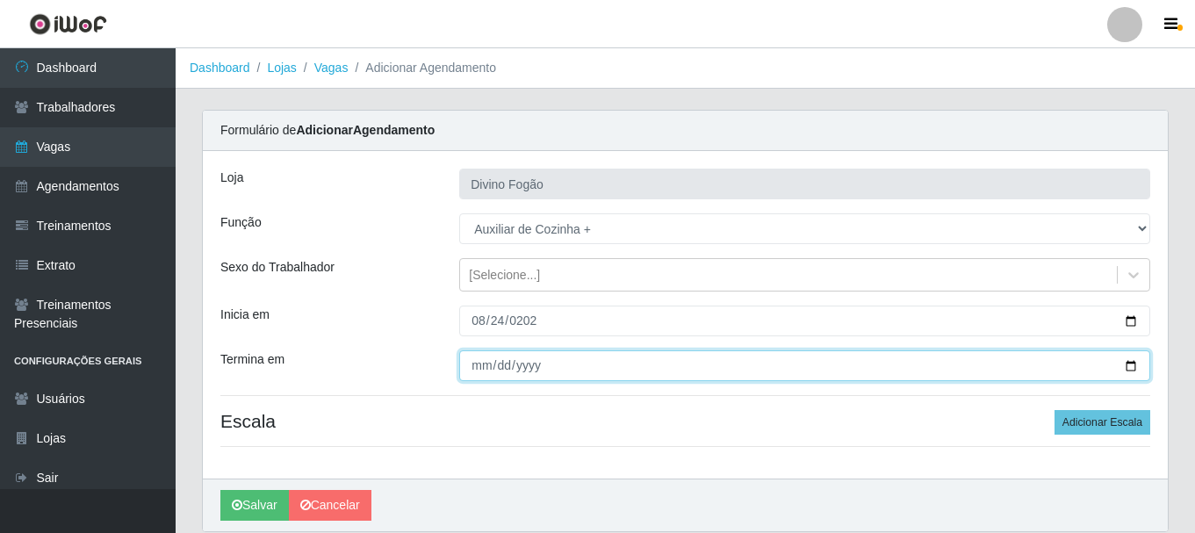
click at [473, 366] on input "Termina em" at bounding box center [804, 365] width 691 height 31
type input "2025-08-24"
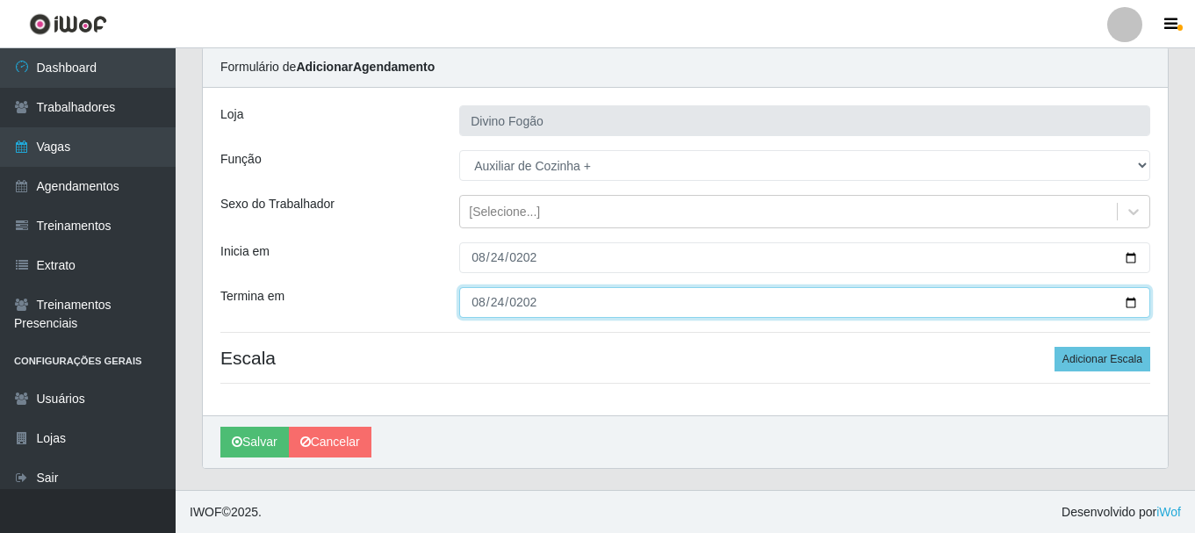
scroll to position [64, 0]
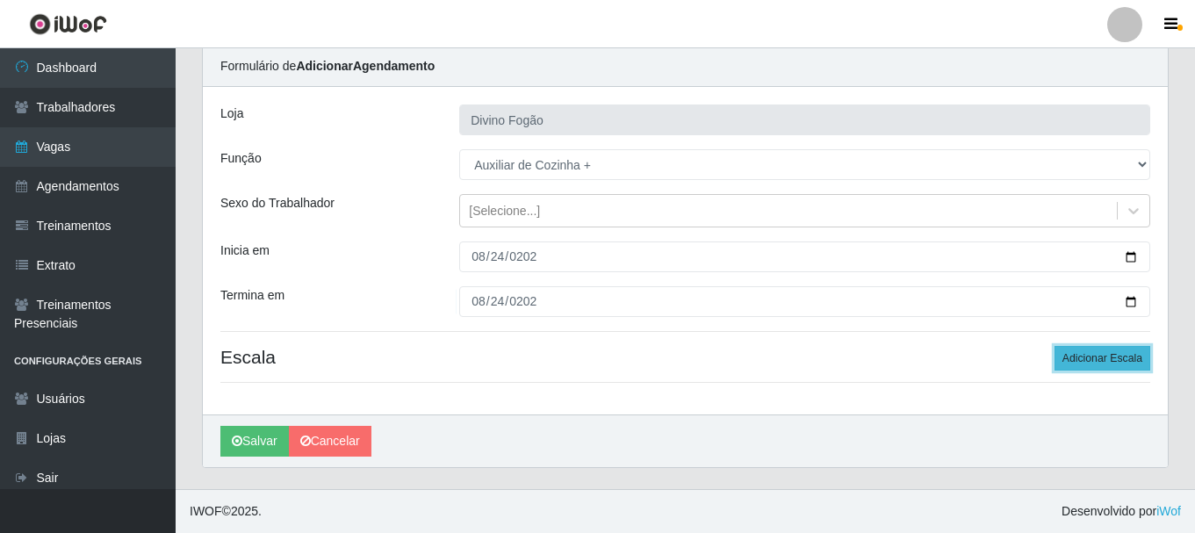
click at [1106, 360] on button "Adicionar Escala" at bounding box center [1103, 358] width 96 height 25
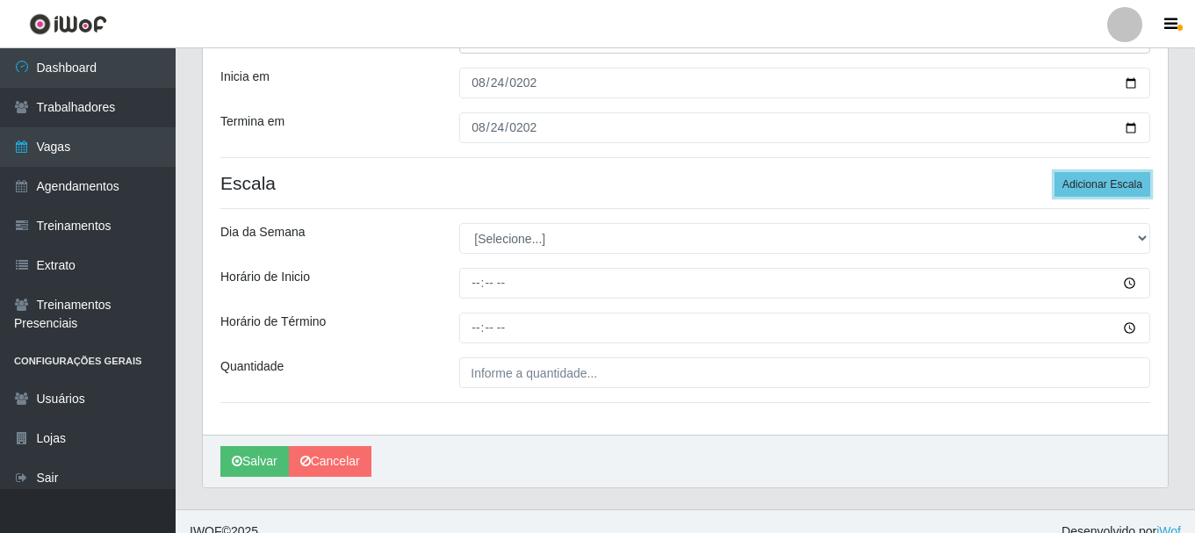
scroll to position [240, 0]
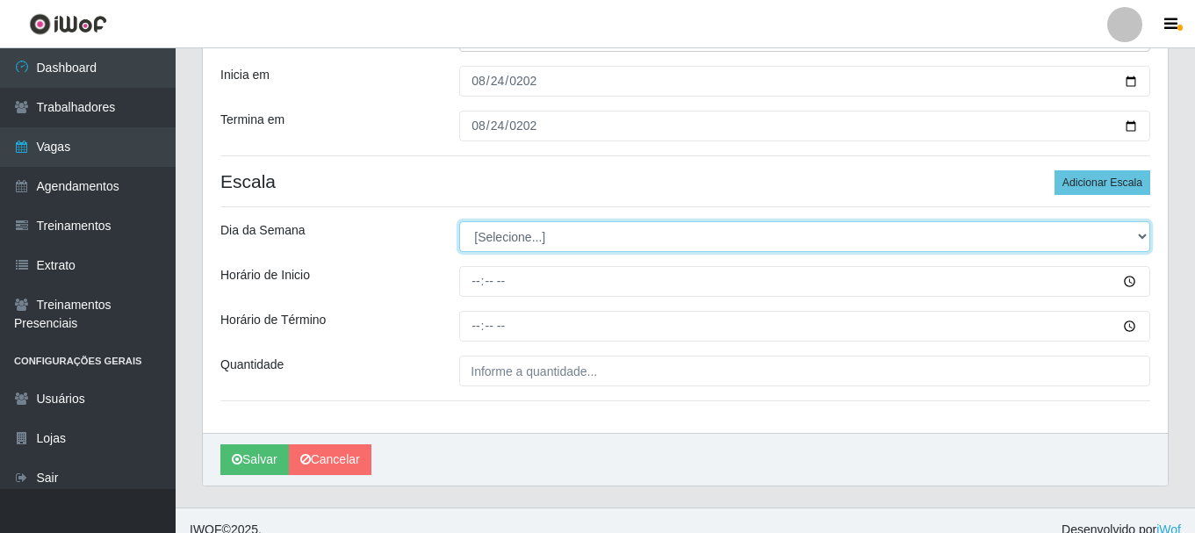
click at [523, 241] on select "[Selecione...] Segunda Terça Quarta Quinta Sexta Sábado Domingo" at bounding box center [804, 236] width 691 height 31
select select "0"
click at [459, 221] on select "[Selecione...] Segunda Terça Quarta Quinta Sexta Sábado Domingo" at bounding box center [804, 236] width 691 height 31
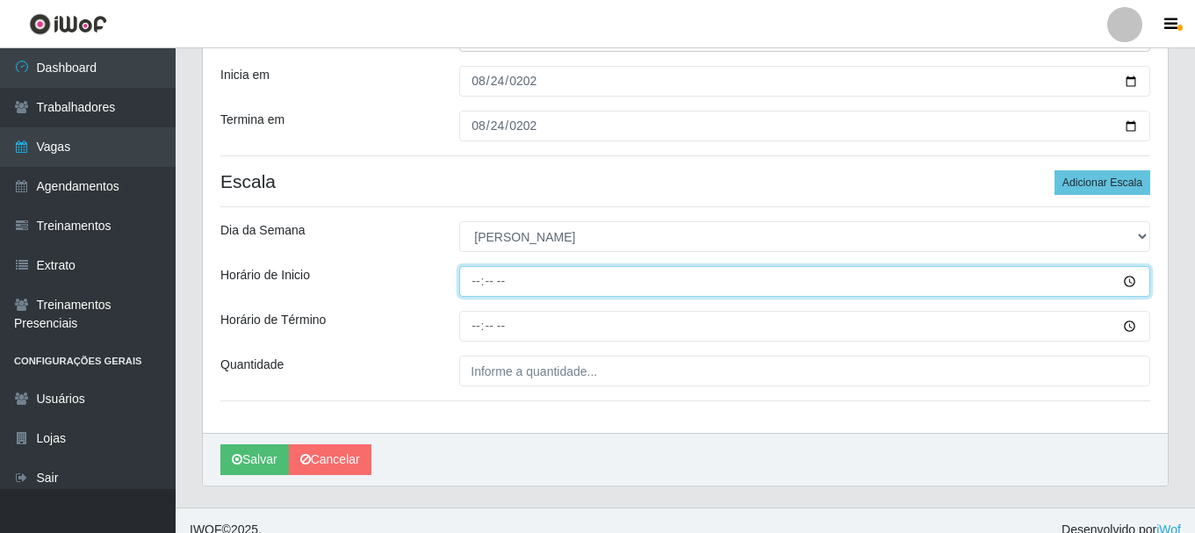
drag, startPoint x: 494, startPoint y: 280, endPoint x: 469, endPoint y: 285, distance: 25.1
click at [469, 285] on input "Horário de Inicio" at bounding box center [804, 281] width 691 height 31
click at [475, 285] on input "Horário de Inicio" at bounding box center [804, 281] width 691 height 31
type input "07:00"
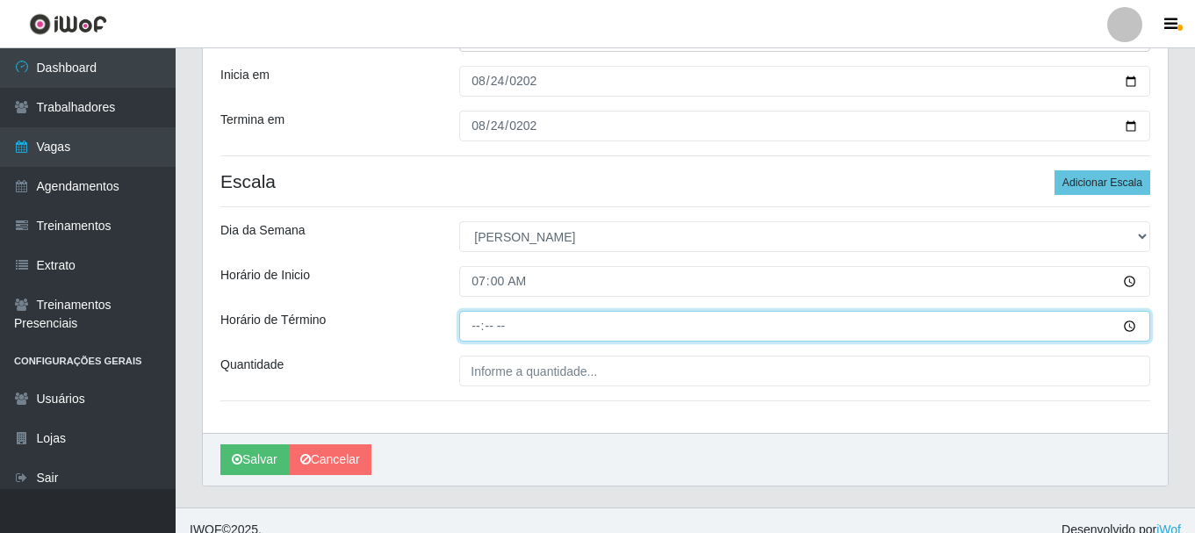
click at [478, 328] on input "Horário de Término" at bounding box center [804, 326] width 691 height 31
type input "13:00"
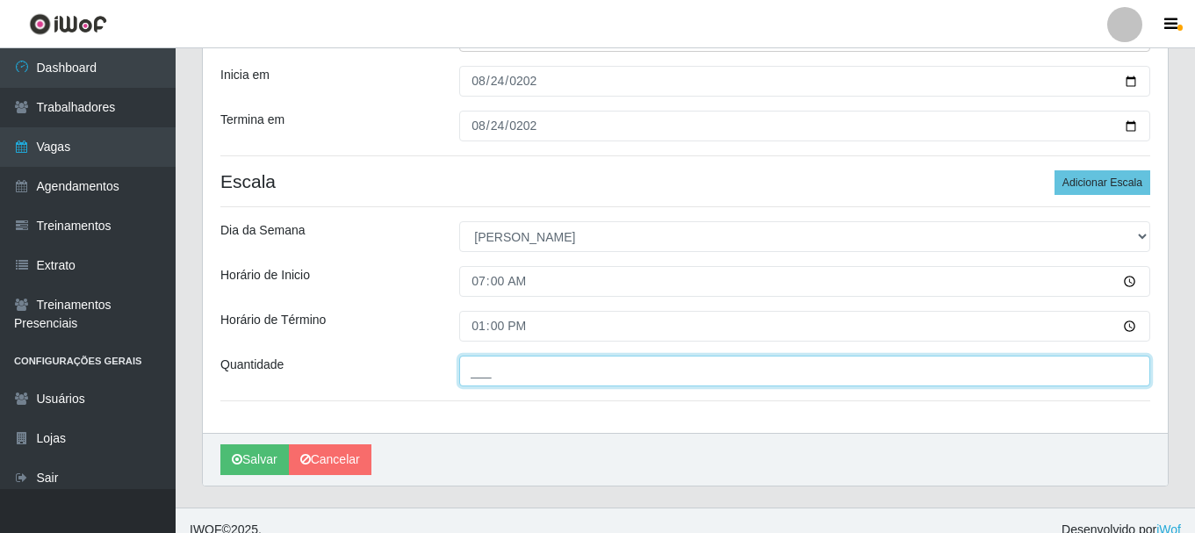
click at [498, 371] on input "___" at bounding box center [804, 371] width 691 height 31
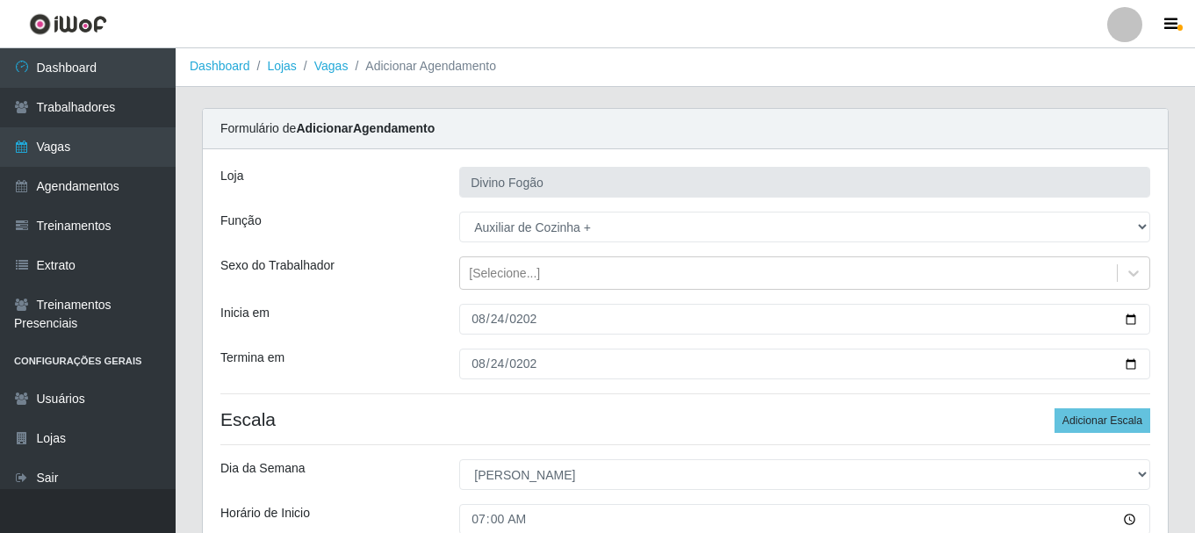
scroll to position [0, 0]
type input "1__"
click at [1095, 427] on button "Adicionar Escala" at bounding box center [1103, 422] width 96 height 25
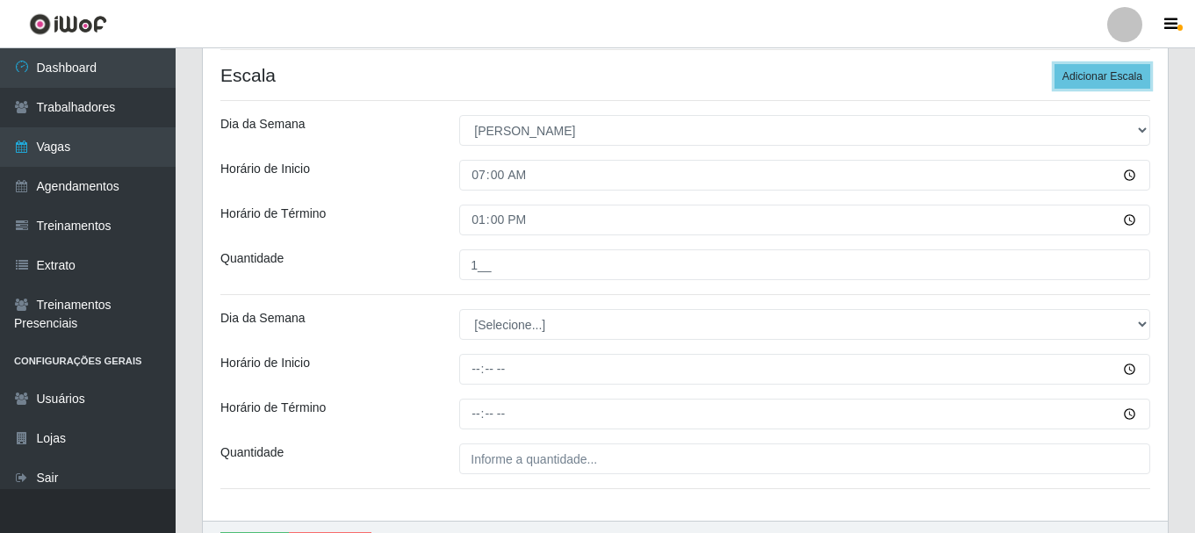
scroll to position [351, 0]
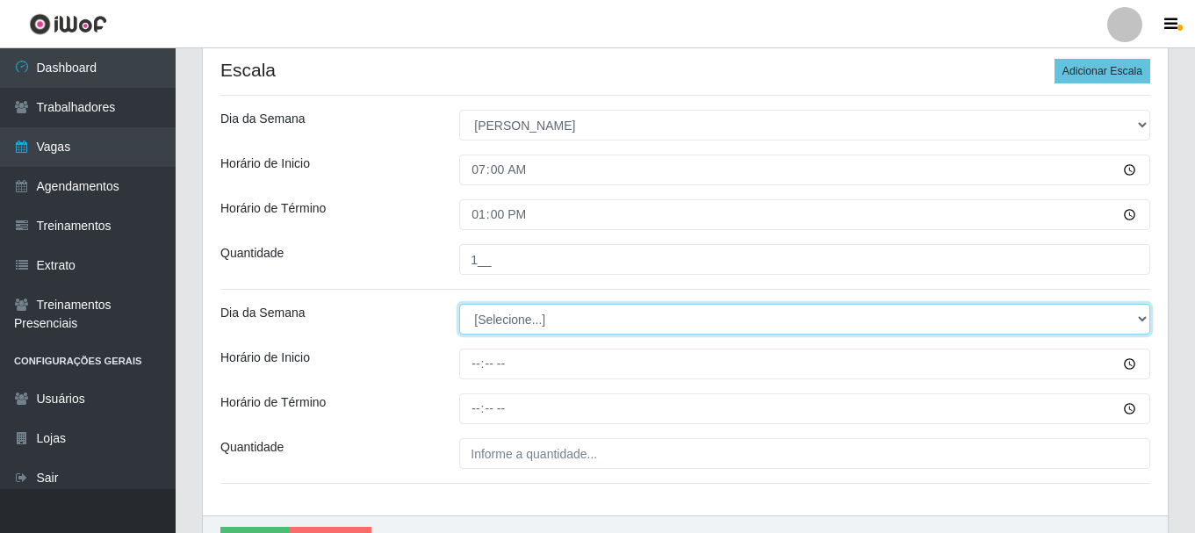
click at [595, 314] on select "[Selecione...] Segunda Terça Quarta Quinta Sexta Sábado Domingo" at bounding box center [804, 319] width 691 height 31
select select "0"
click at [459, 304] on select "[Selecione...] Segunda Terça Quarta Quinta Sexta Sábado Domingo" at bounding box center [804, 319] width 691 height 31
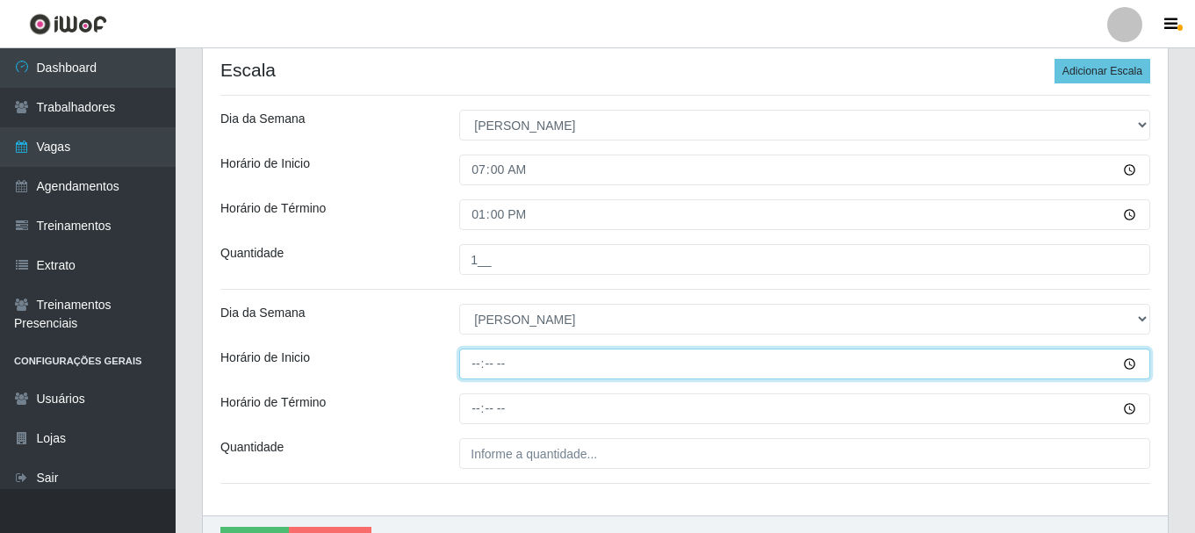
click at [475, 361] on input "Horário de Inicio" at bounding box center [804, 364] width 691 height 31
type input "09:00"
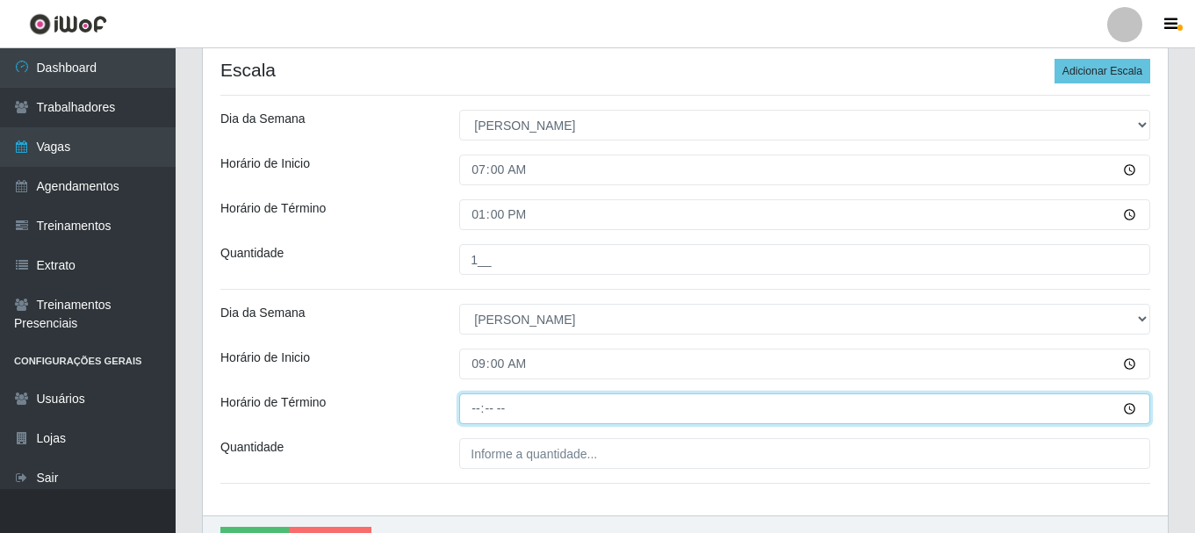
click at [476, 409] on input "Horário de Término" at bounding box center [804, 408] width 691 height 31
type input "15:00"
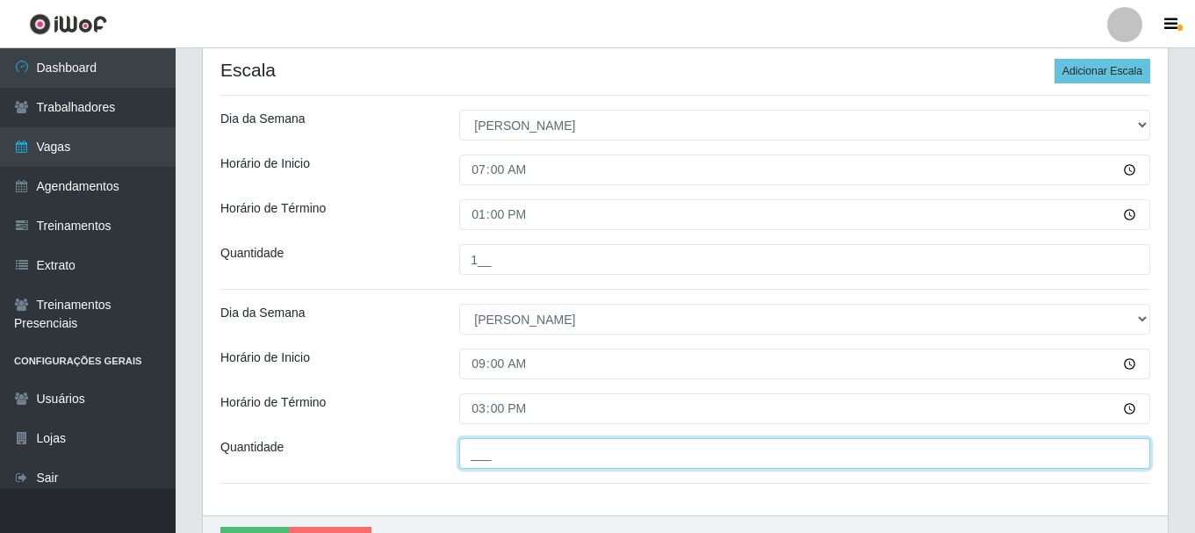
click at [494, 448] on input "___" at bounding box center [804, 453] width 691 height 31
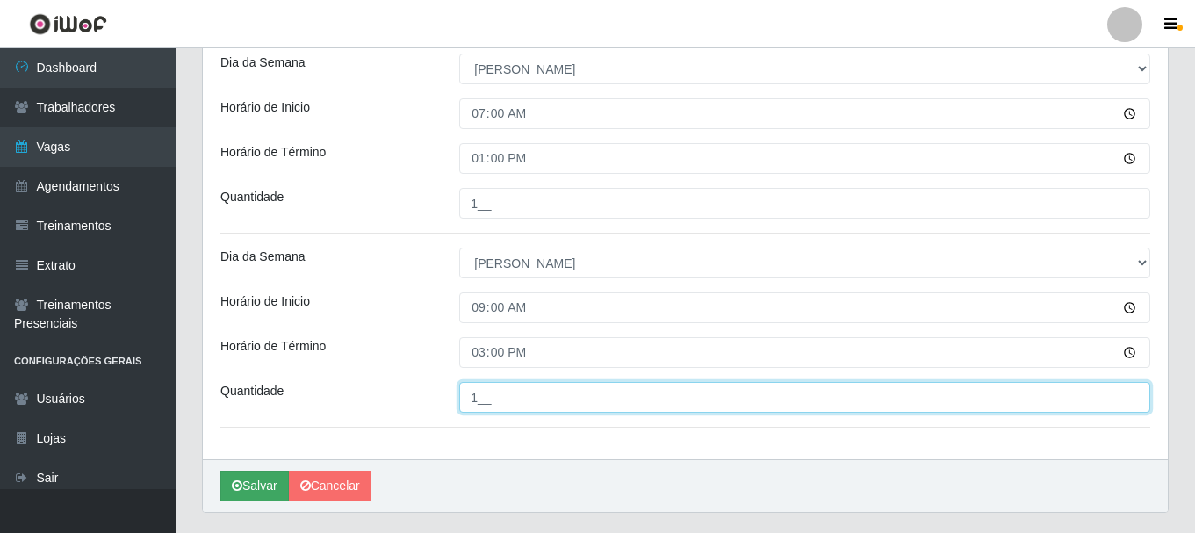
scroll to position [452, 0]
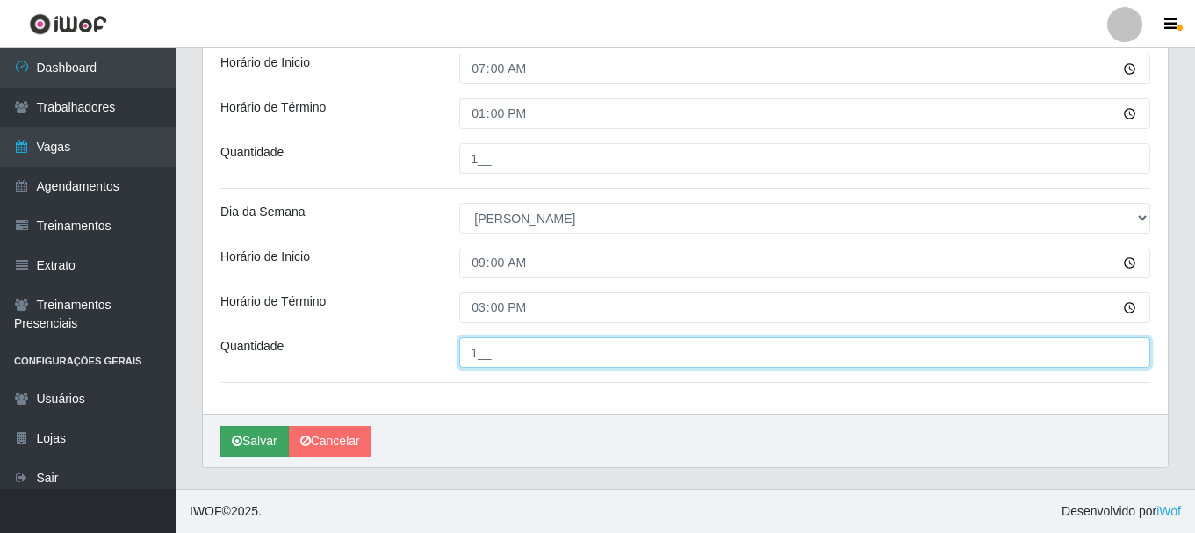
type input "1__"
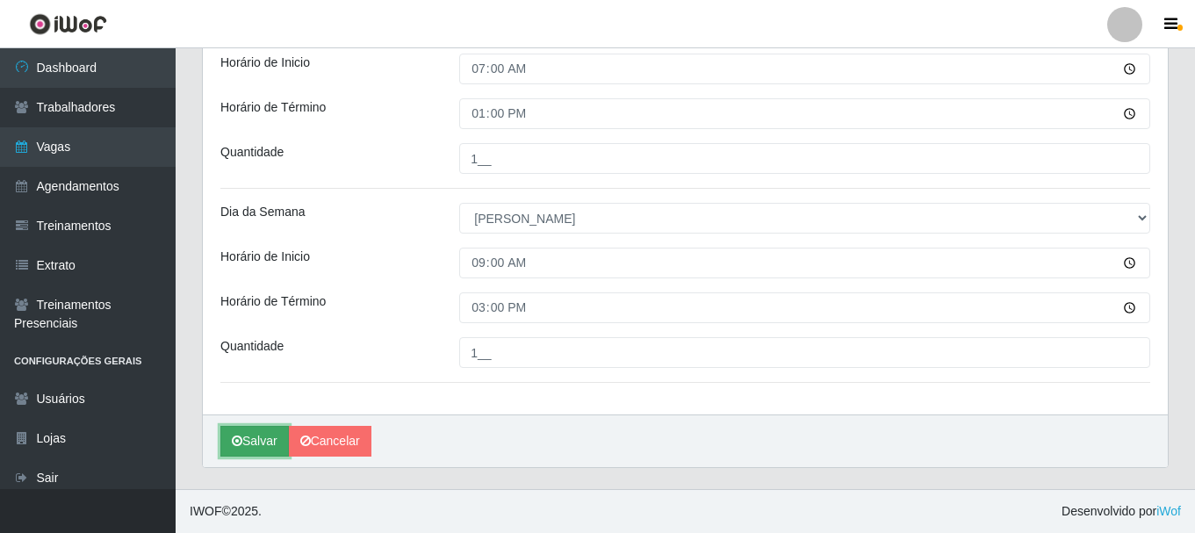
click at [235, 440] on icon "submit" at bounding box center [237, 441] width 11 height 12
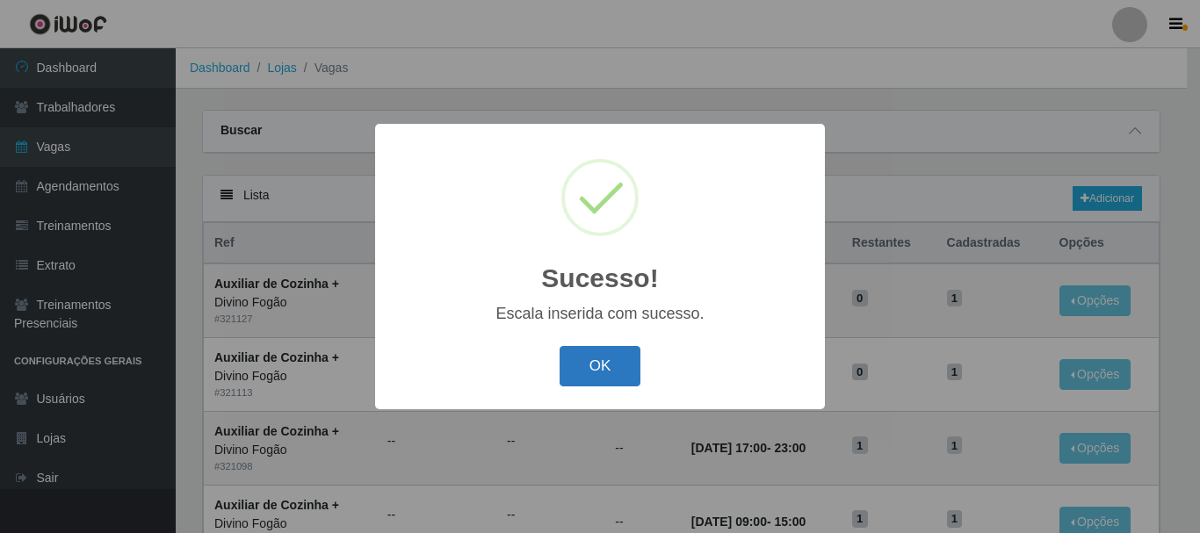
click at [580, 357] on button "OK" at bounding box center [600, 366] width 82 height 41
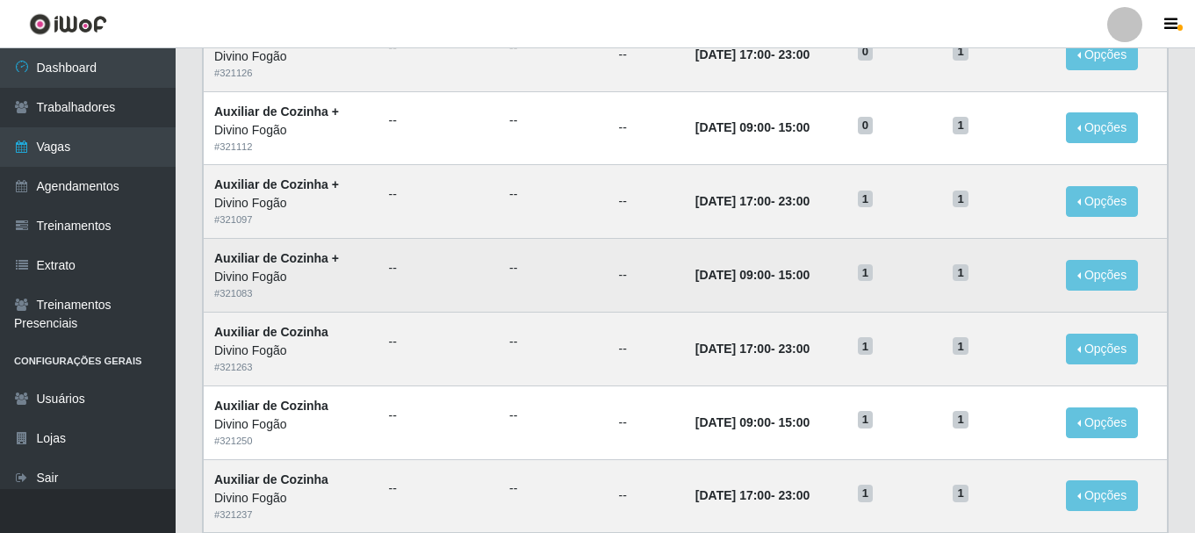
scroll to position [955, 0]
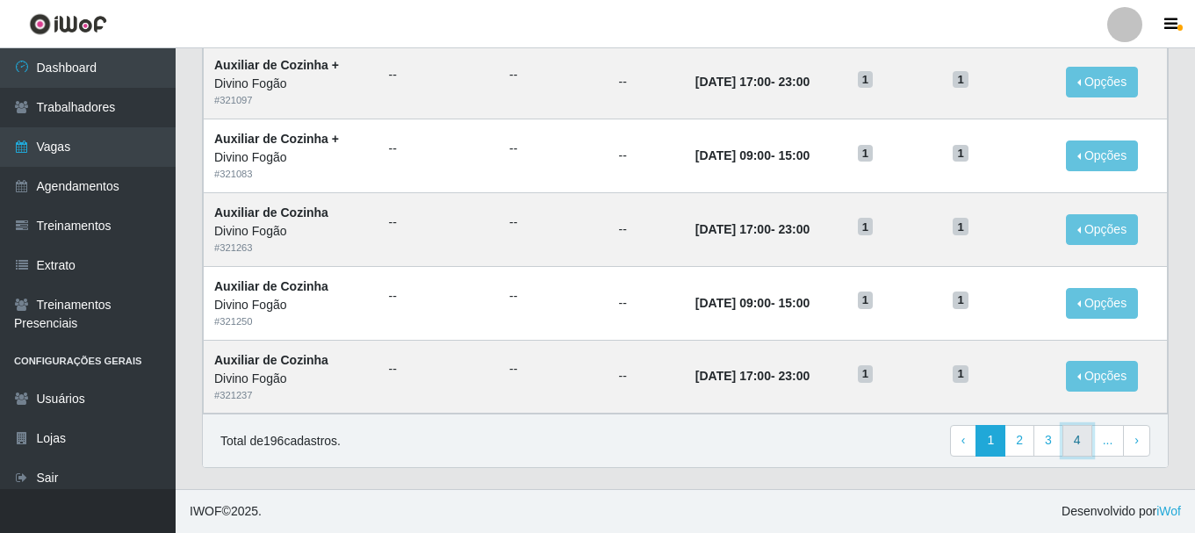
click at [1086, 441] on link "4" at bounding box center [1078, 441] width 30 height 32
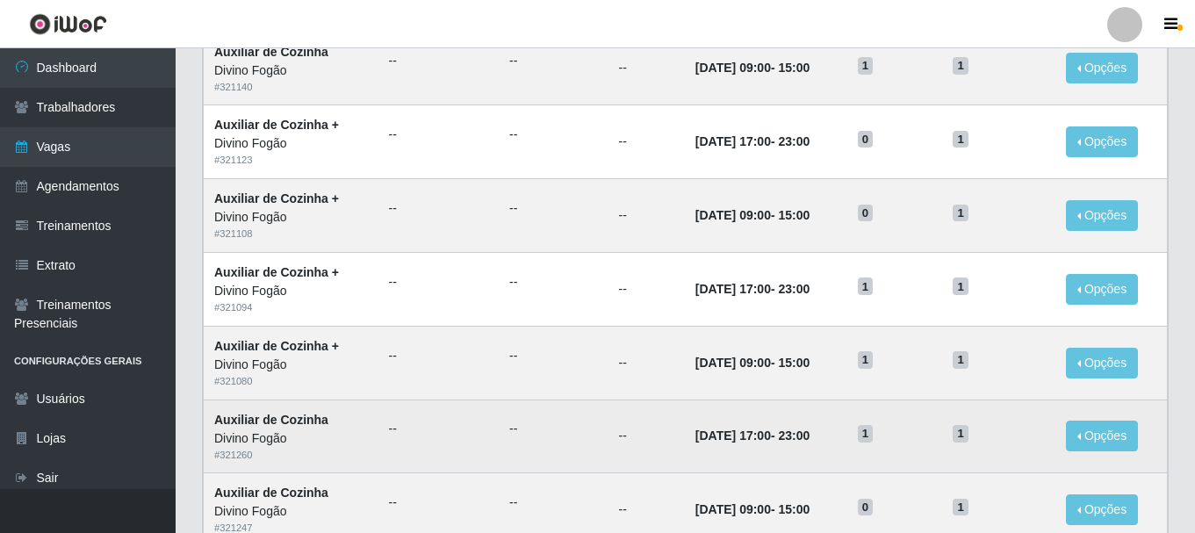
scroll to position [878, 0]
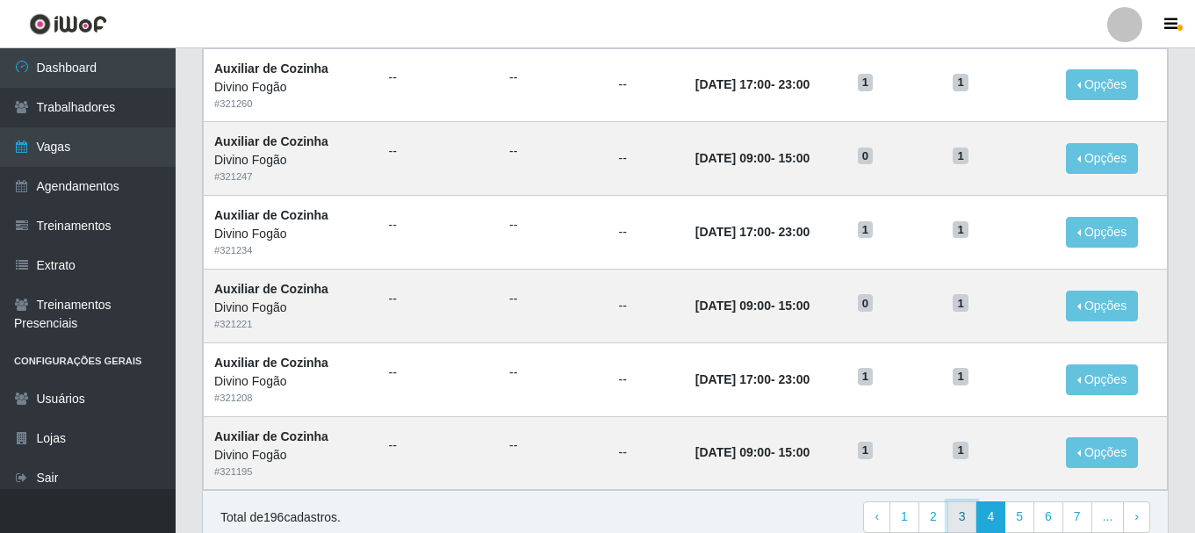
click at [955, 524] on link "3" at bounding box center [963, 517] width 30 height 32
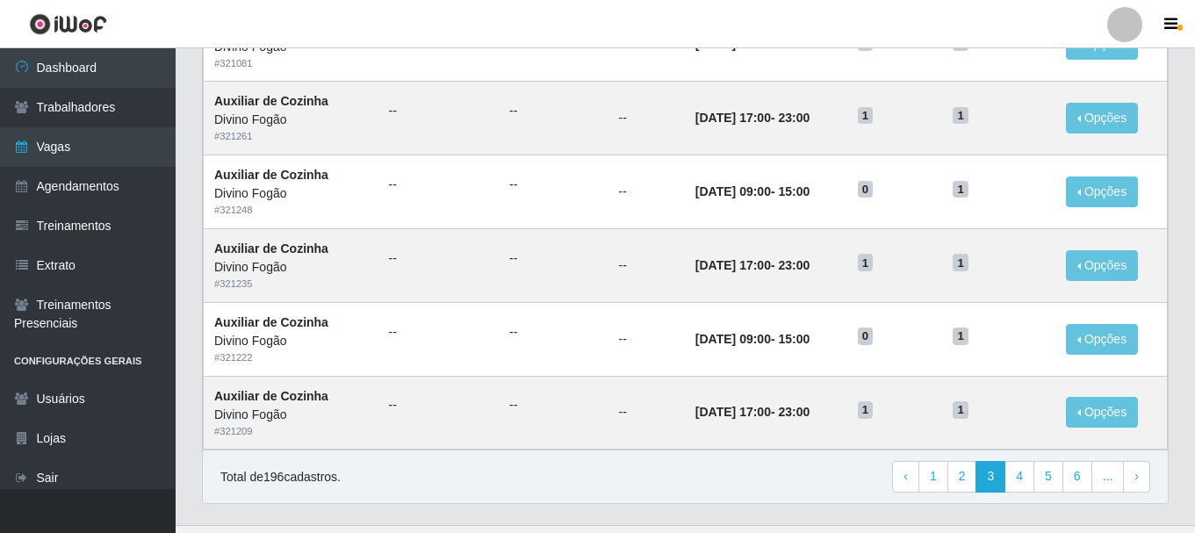
scroll to position [955, 0]
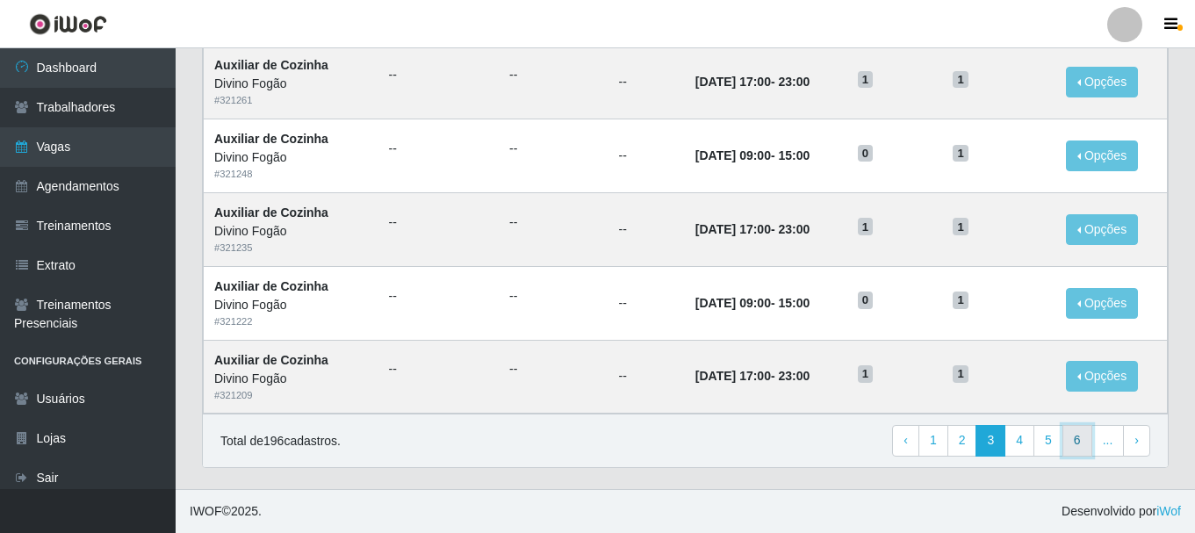
click at [1080, 441] on link "6" at bounding box center [1078, 441] width 30 height 32
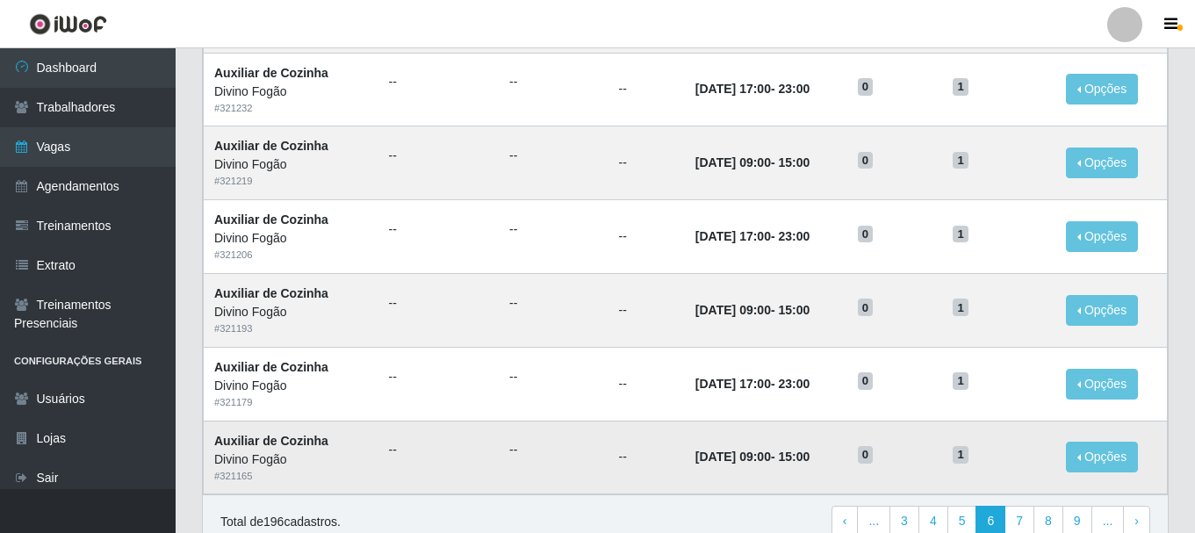
scroll to position [955, 0]
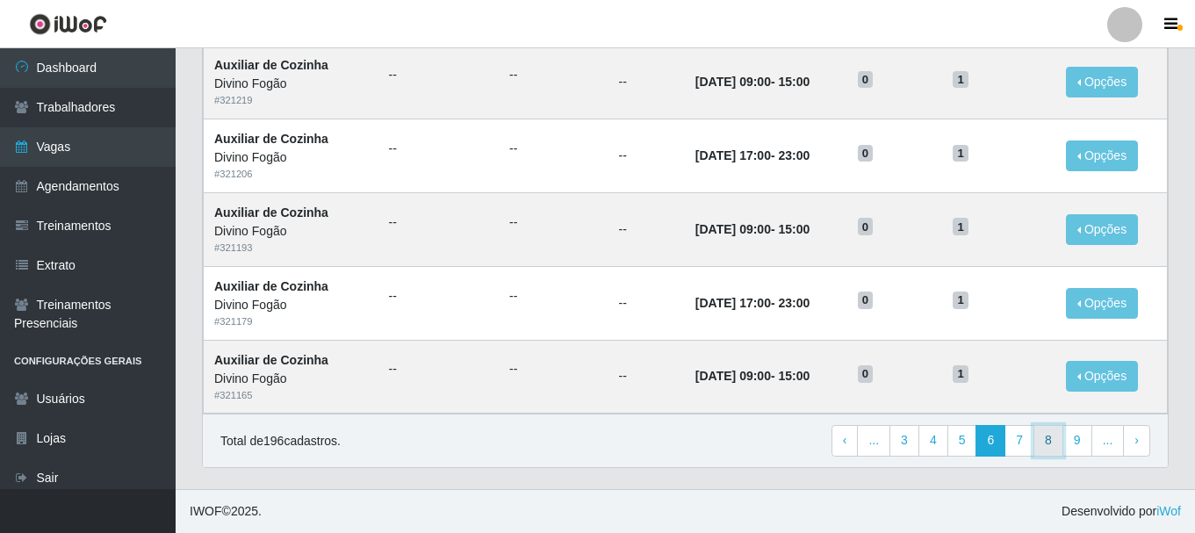
click at [1049, 450] on link "8" at bounding box center [1049, 441] width 30 height 32
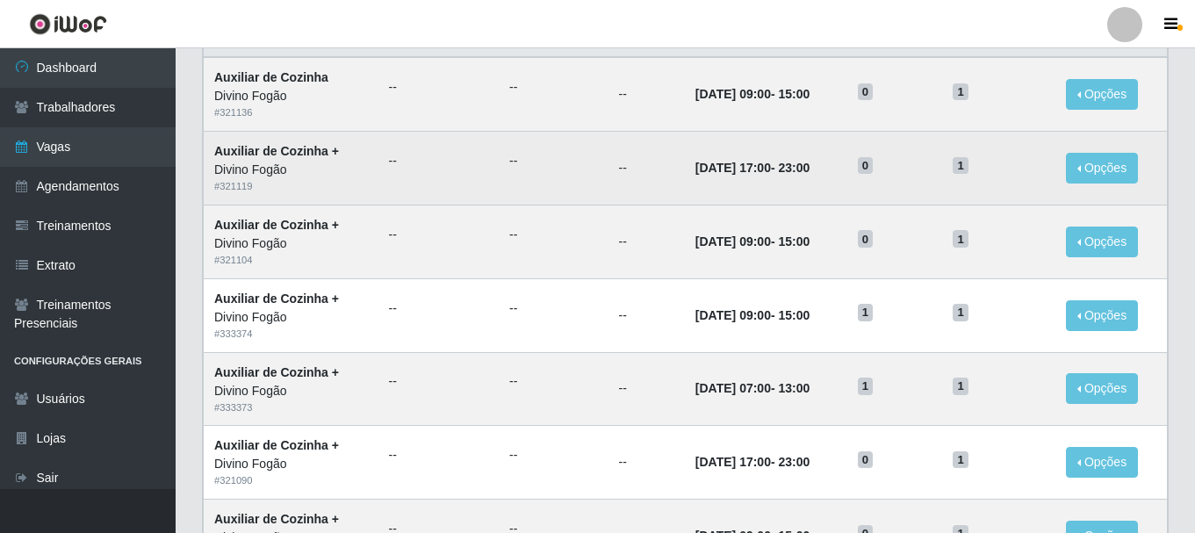
scroll to position [176, 0]
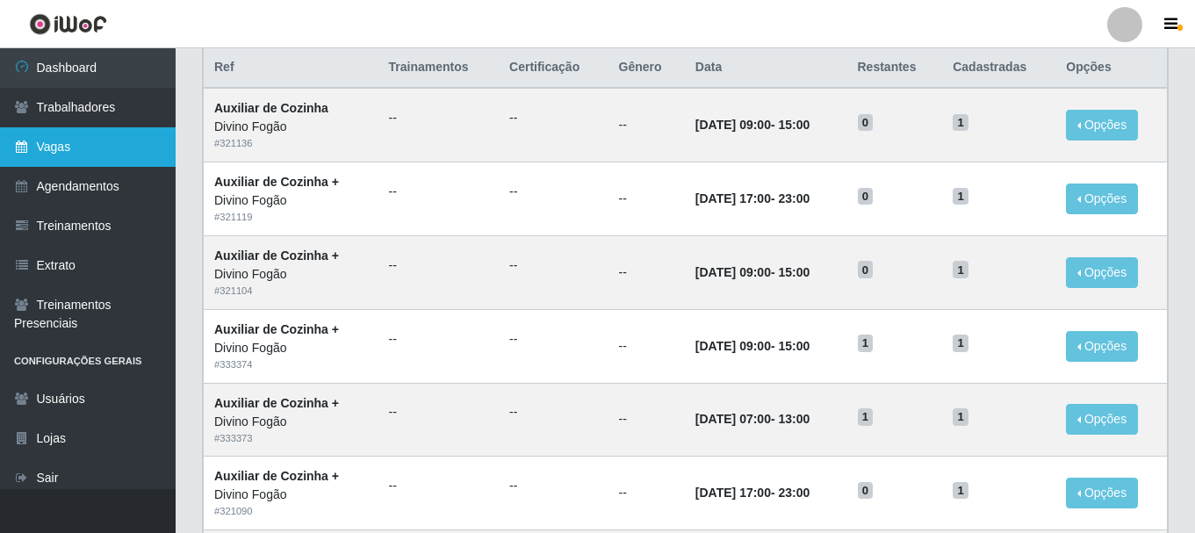
click at [85, 135] on link "Vagas" at bounding box center [88, 147] width 176 height 40
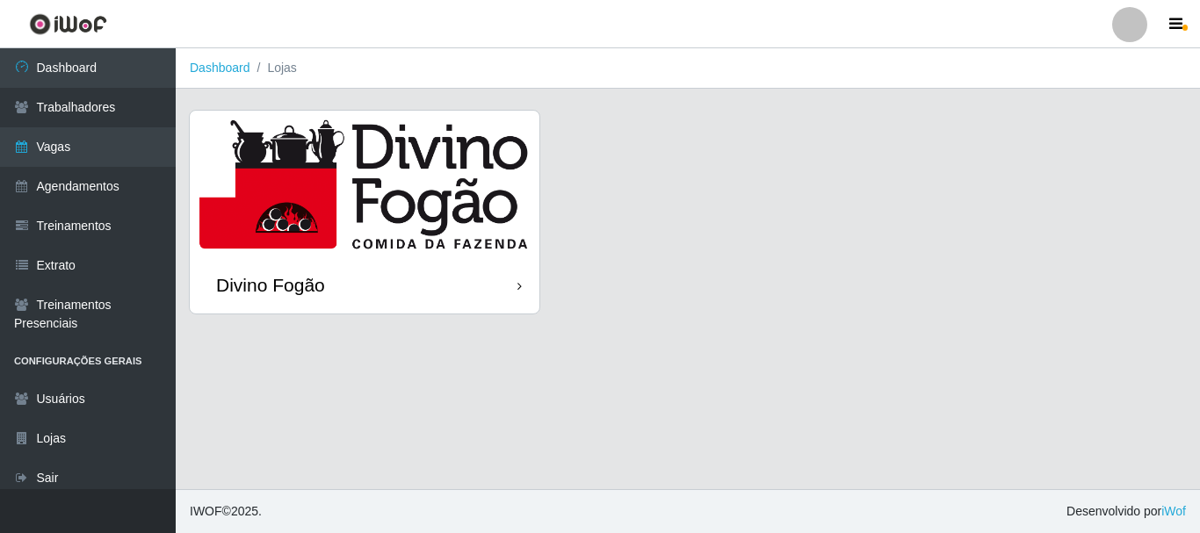
click at [349, 165] on img at bounding box center [365, 184] width 350 height 146
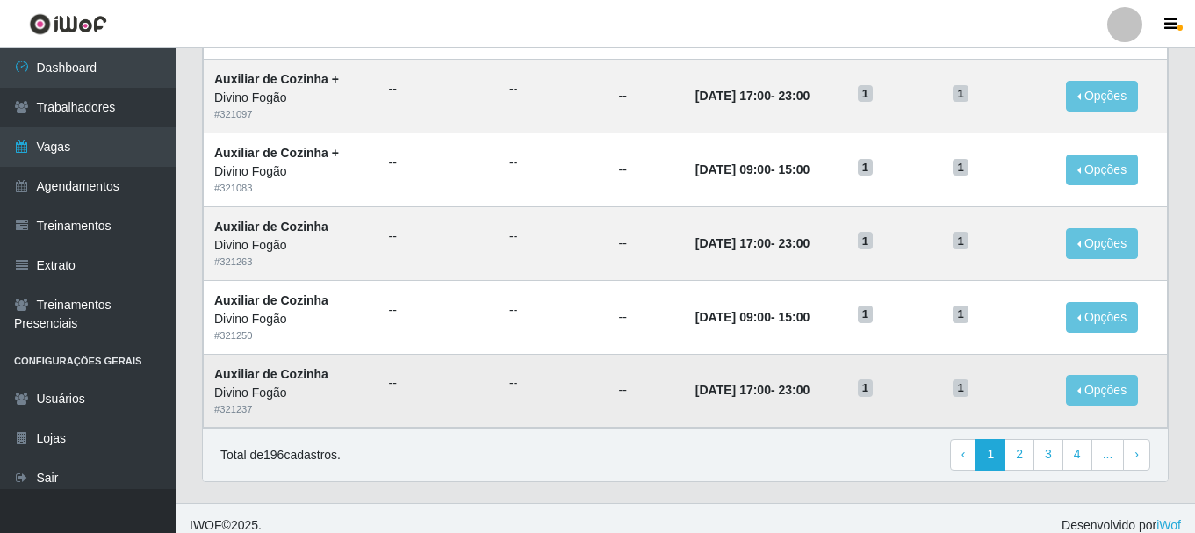
scroll to position [955, 0]
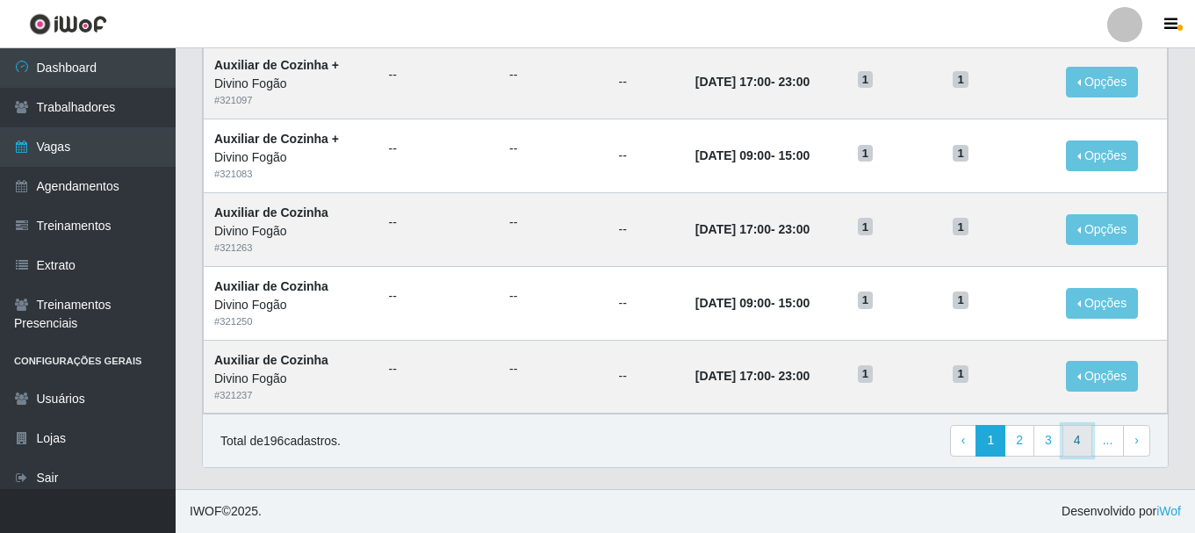
click at [1078, 446] on link "4" at bounding box center [1078, 441] width 30 height 32
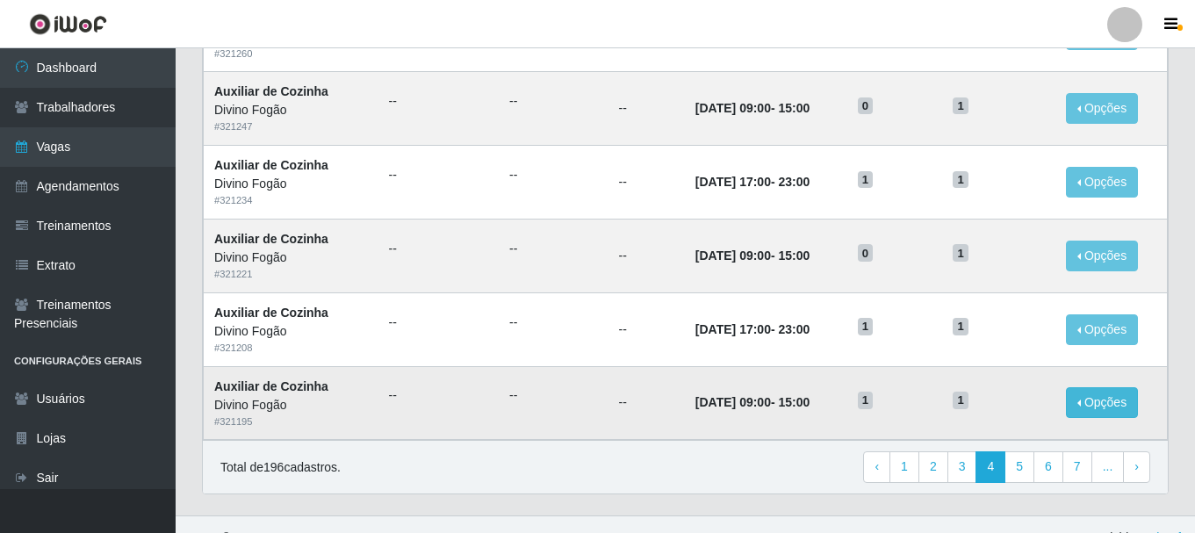
scroll to position [955, 0]
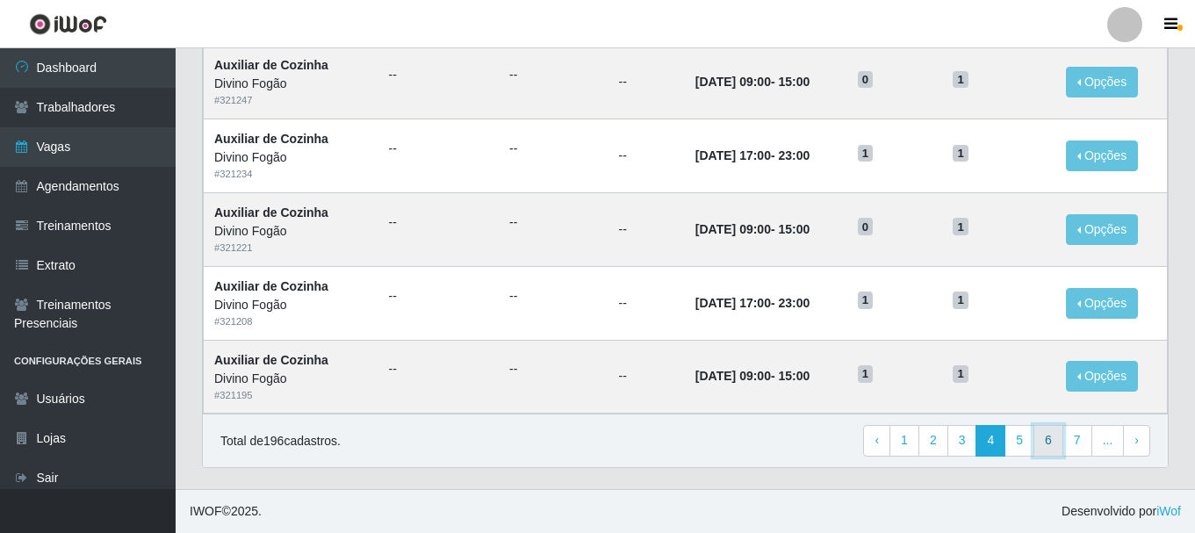
click at [1054, 449] on link "6" at bounding box center [1049, 441] width 30 height 32
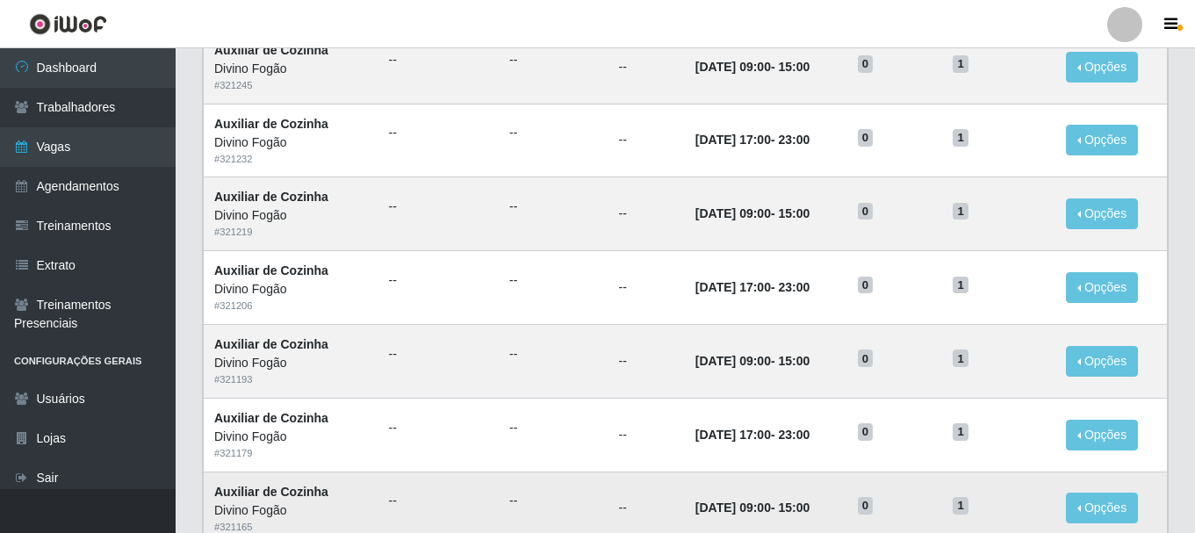
scroll to position [955, 0]
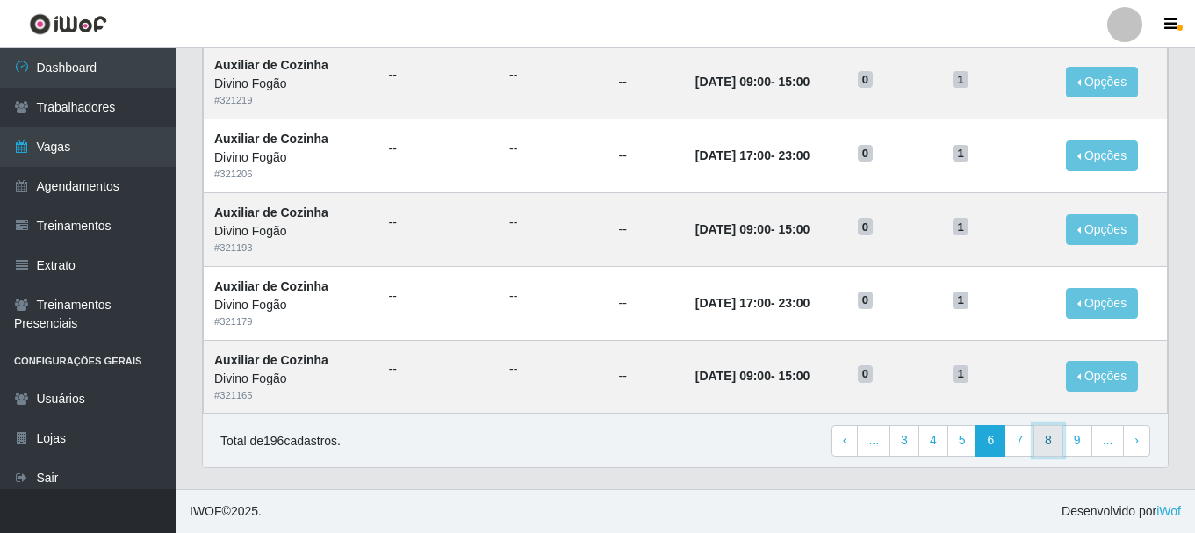
click at [1053, 441] on link "8" at bounding box center [1049, 441] width 30 height 32
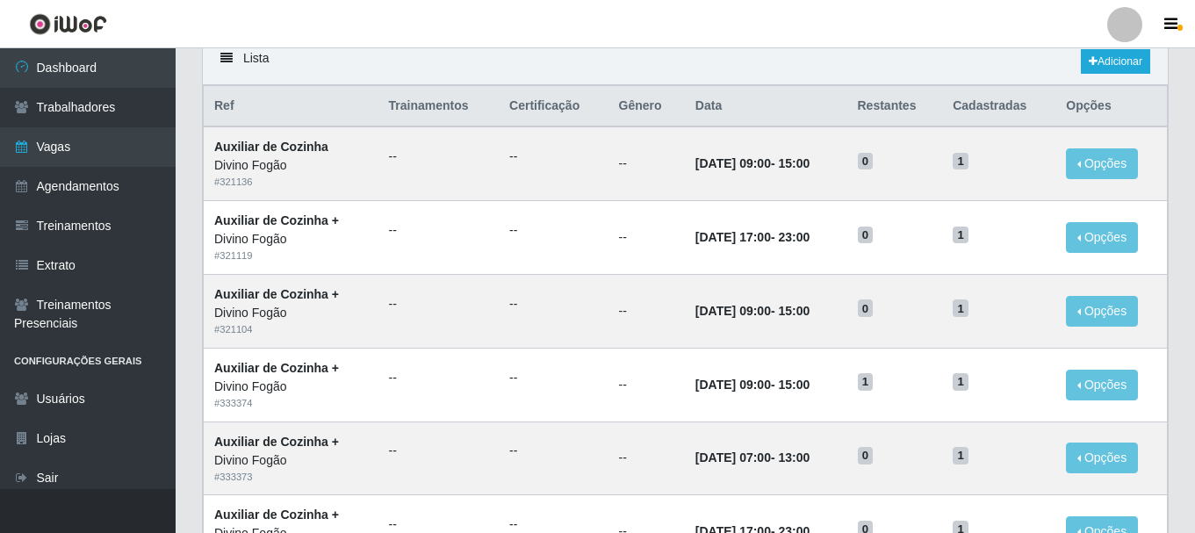
scroll to position [176, 0]
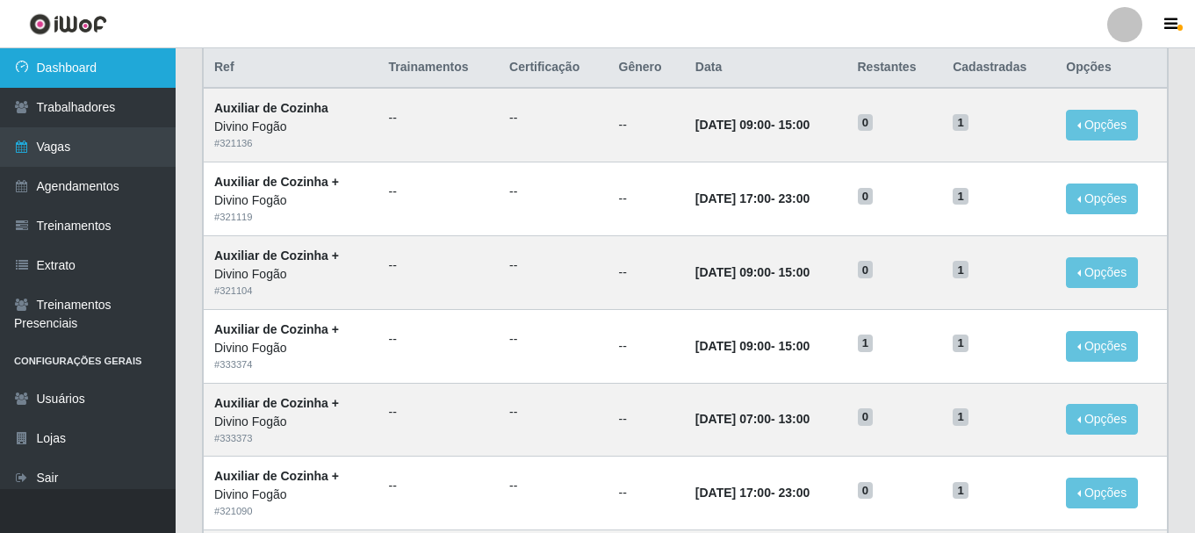
click at [123, 77] on link "Dashboard" at bounding box center [88, 68] width 176 height 40
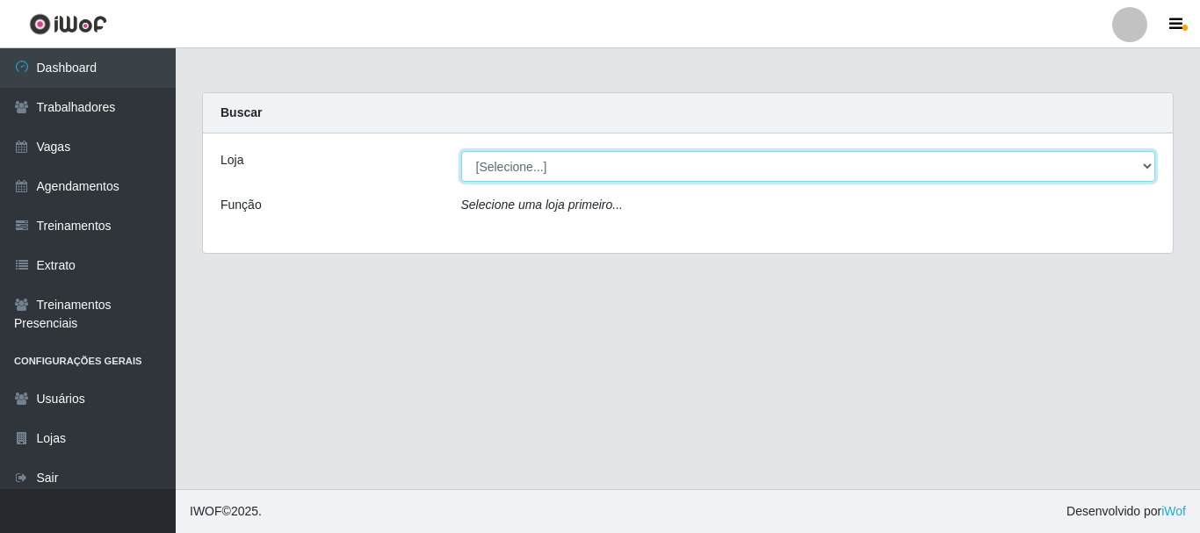
click at [614, 167] on select "[Selecione...] Divino Fogão" at bounding box center [808, 166] width 695 height 31
select select "499"
click at [461, 151] on select "[Selecione...] Divino Fogão" at bounding box center [808, 166] width 695 height 31
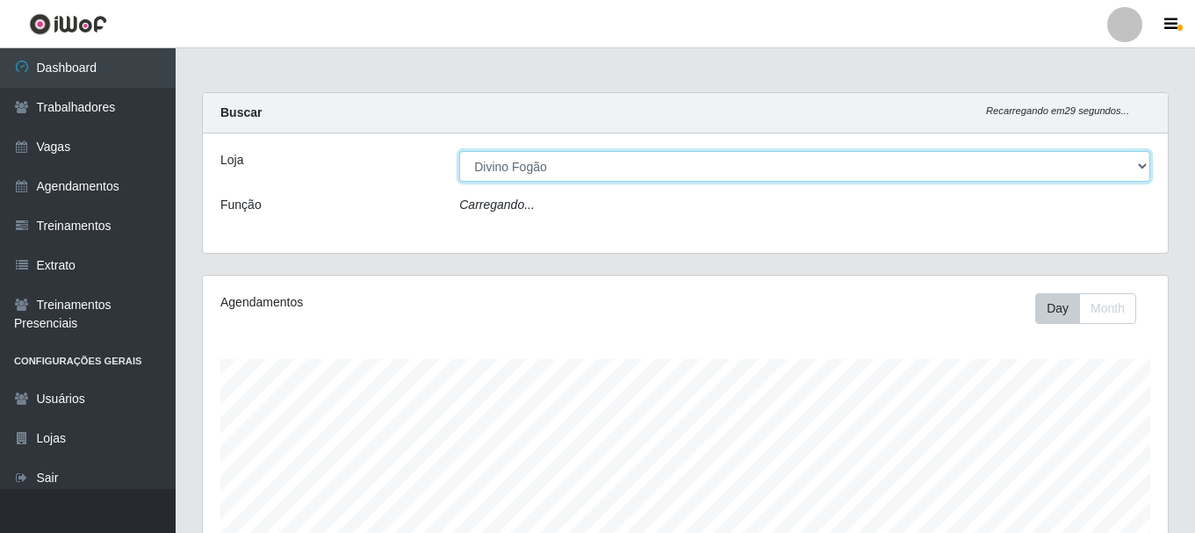
scroll to position [364, 965]
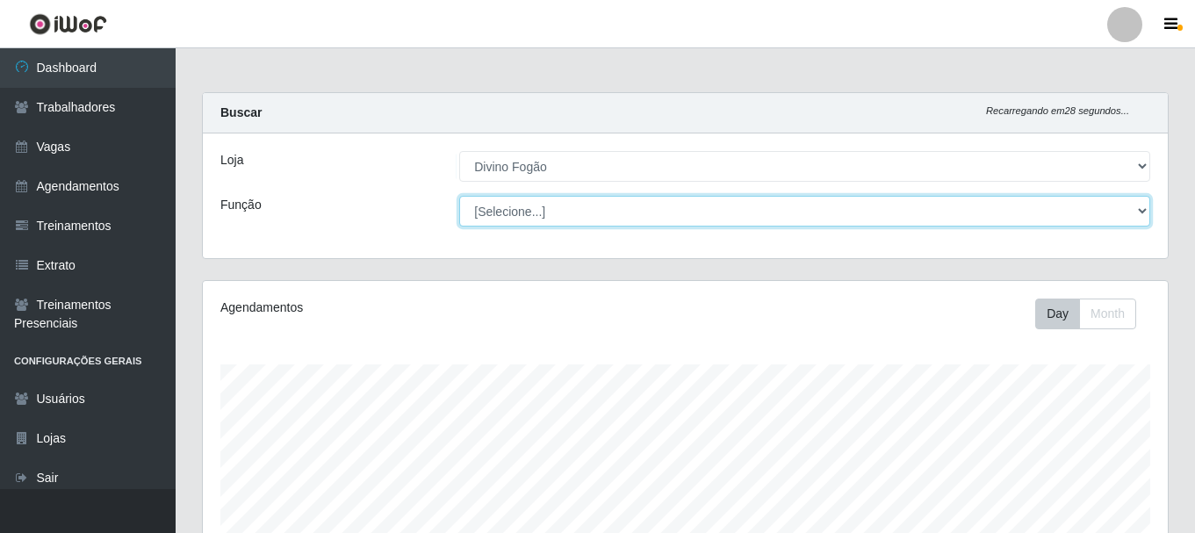
click at [597, 209] on select "[Selecione...] ASG ASG + ASG ++ Auxiliar de Cozinha Auxiliar de Cozinha + Auxil…" at bounding box center [804, 211] width 691 height 31
select select "94"
click at [459, 196] on select "[Selecione...] ASG ASG + ASG ++ Auxiliar de Cozinha Auxiliar de Cozinha + Auxil…" at bounding box center [804, 211] width 691 height 31
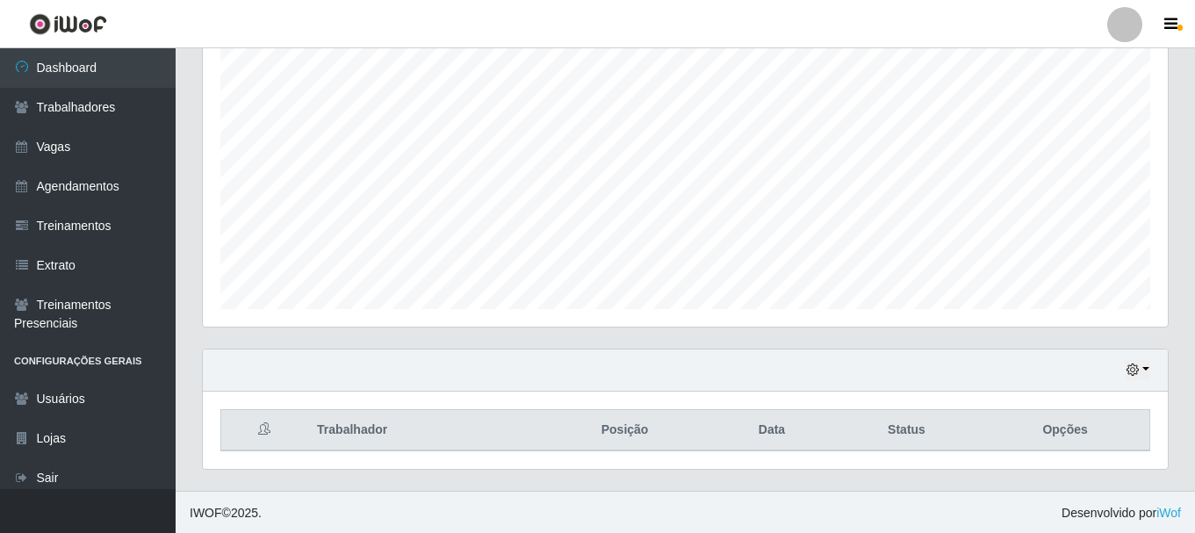
scroll to position [321, 0]
click at [1142, 374] on button "button" at bounding box center [1138, 368] width 25 height 20
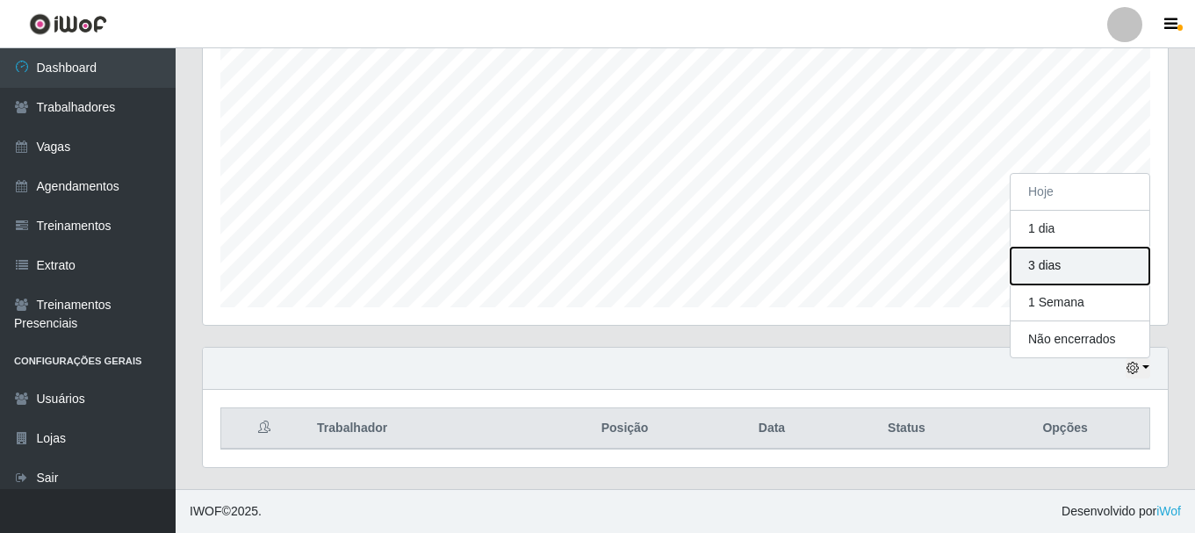
click at [1061, 267] on button "3 dias" at bounding box center [1080, 266] width 139 height 37
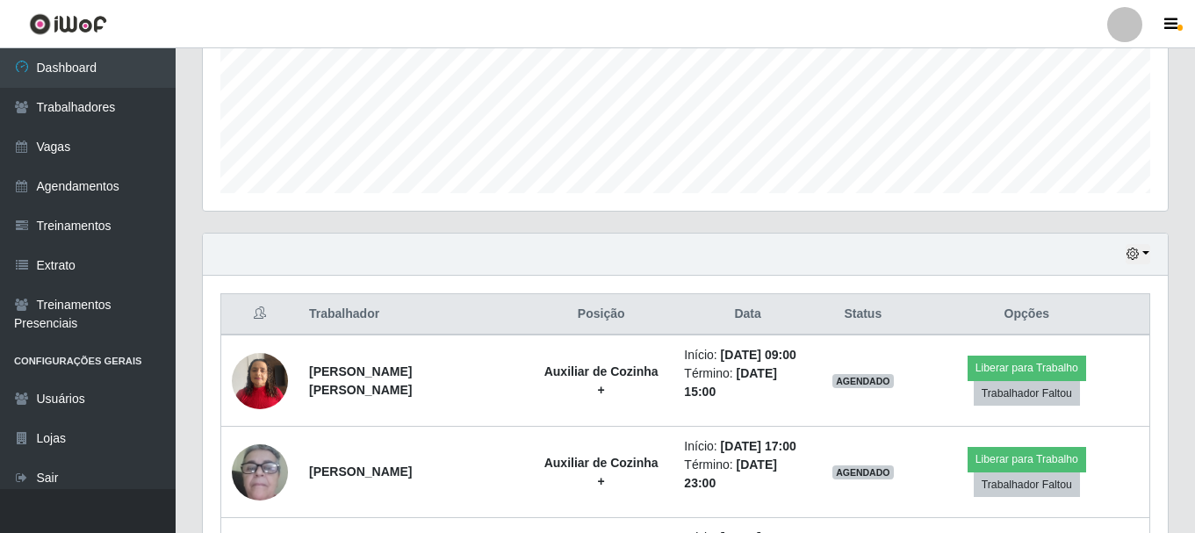
scroll to position [615, 0]
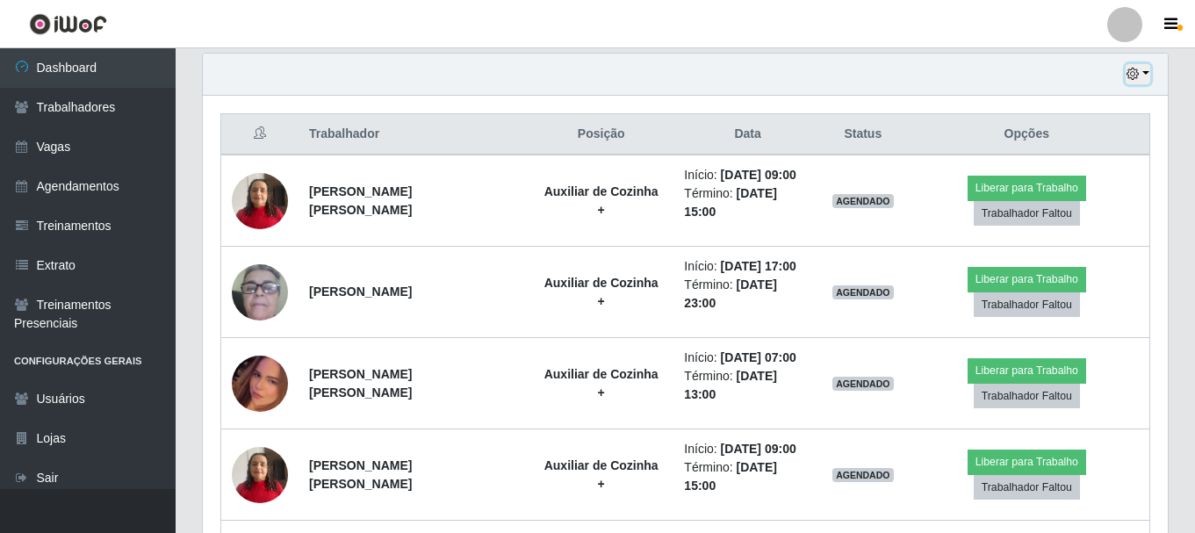
click at [1150, 75] on button "button" at bounding box center [1138, 74] width 25 height 20
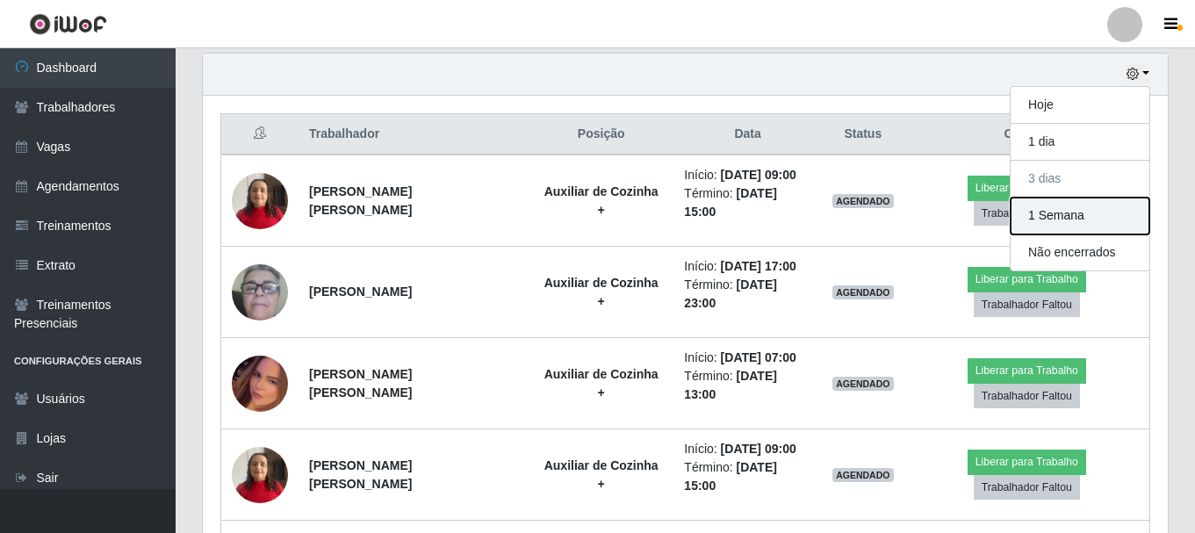
click at [1059, 227] on button "1 Semana" at bounding box center [1080, 216] width 139 height 37
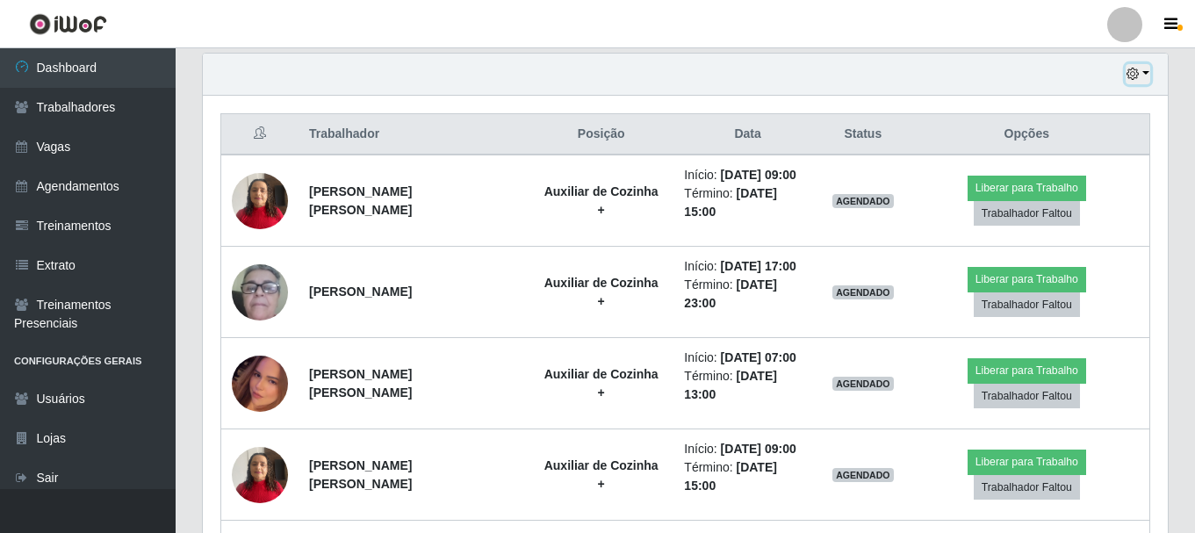
click at [1144, 75] on button "button" at bounding box center [1138, 74] width 25 height 20
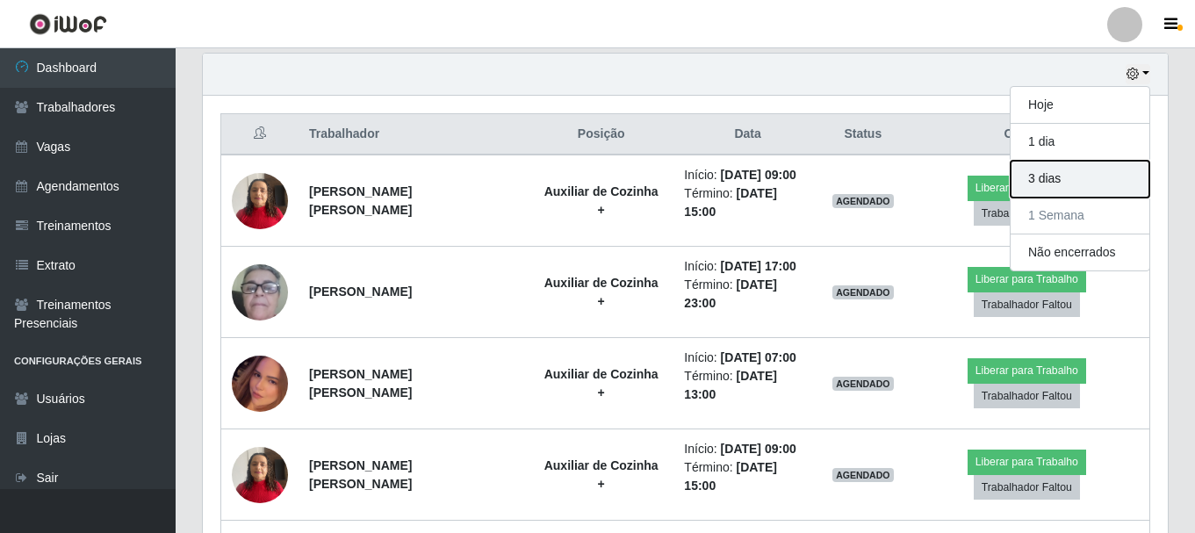
click at [1066, 184] on button "3 dias" at bounding box center [1080, 179] width 139 height 37
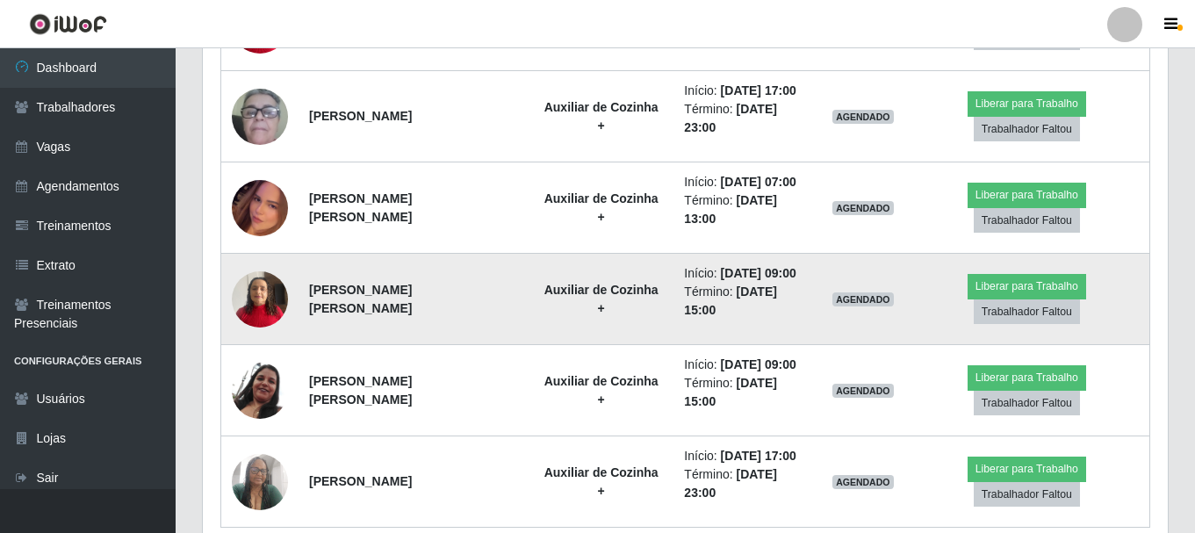
scroll to position [869, 0]
